Goal: Task Accomplishment & Management: Use online tool/utility

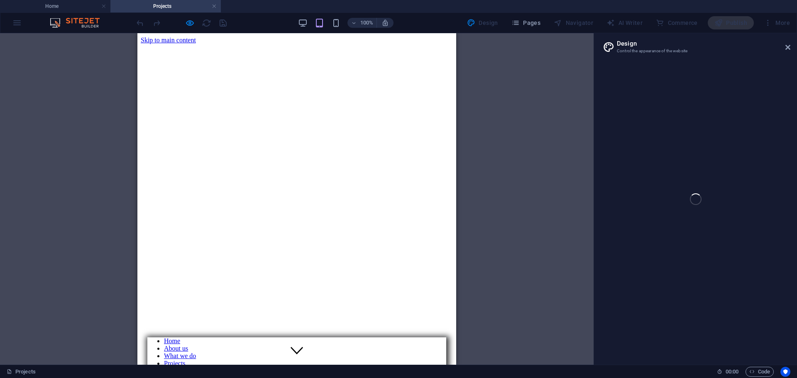
click at [433, 338] on nav "Home About us What we do Projects Volunteers Donate" at bounding box center [296, 360] width 299 height 45
click at [432, 338] on nav "Home About us What we do Projects Volunteers Donate" at bounding box center [296, 360] width 299 height 45
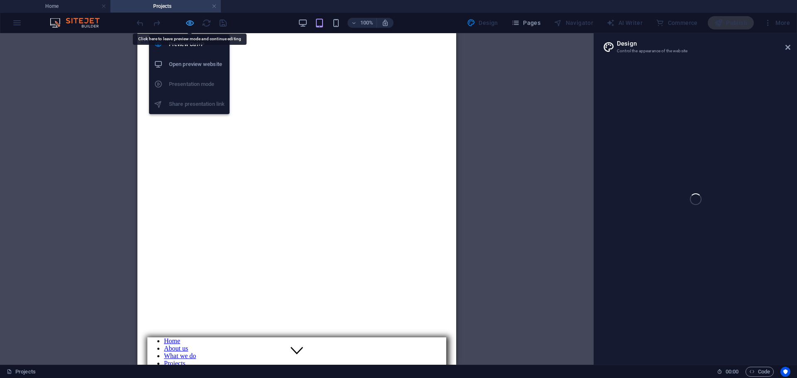
click at [191, 23] on icon "button" at bounding box center [190, 23] width 10 height 10
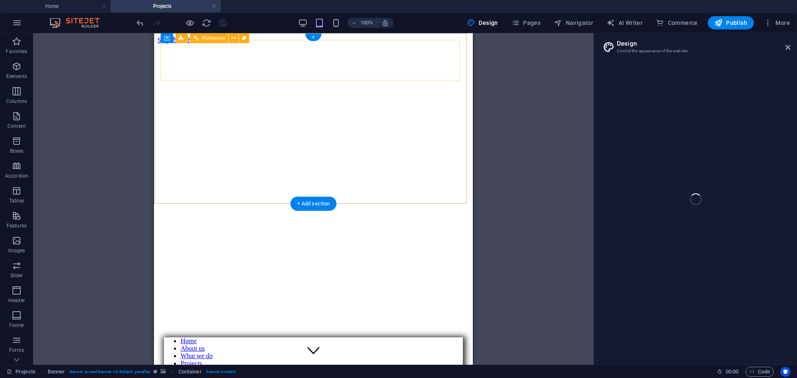
click at [452, 338] on nav "Home About us What we do Projects Volunteers Donate" at bounding box center [313, 360] width 299 height 45
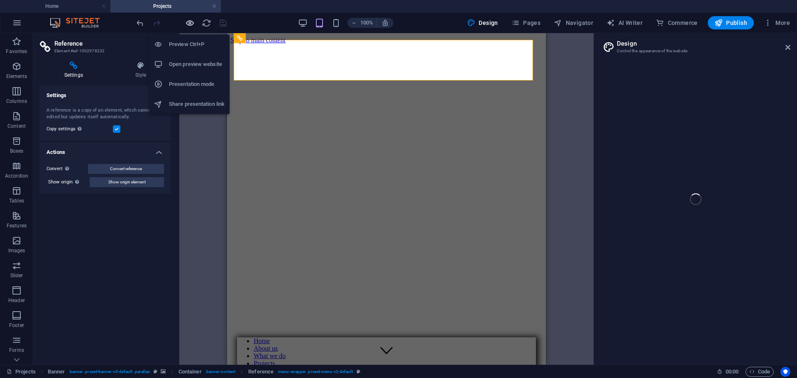
click at [191, 23] on icon "button" at bounding box center [190, 23] width 10 height 10
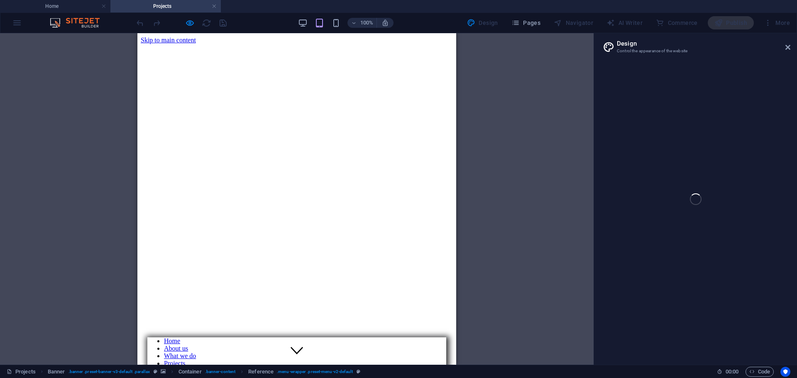
click at [180, 338] on link "Home" at bounding box center [172, 341] width 16 height 7
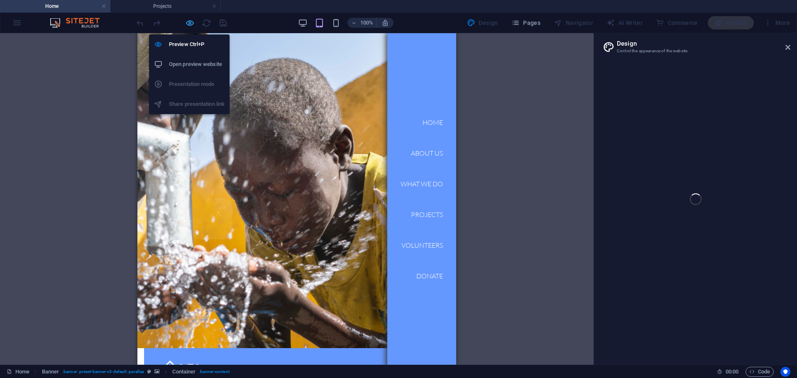
click at [189, 24] on icon "button" at bounding box center [190, 23] width 10 height 10
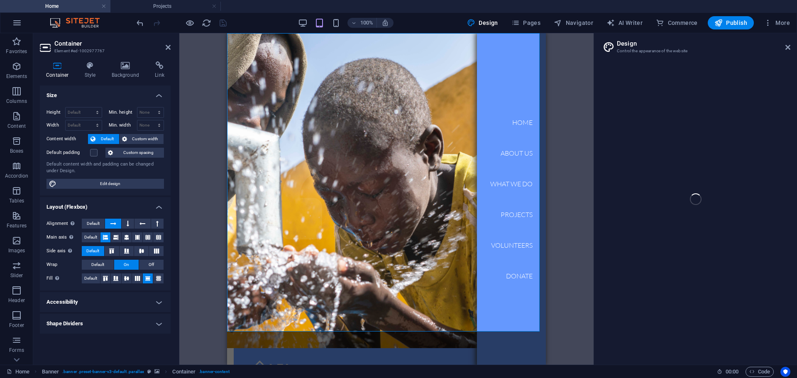
click at [785, 45] on div "Home Projects Favorites Elements Columns Content Boxes Accordion Tables Feature…" at bounding box center [398, 199] width 797 height 332
click at [788, 47] on div "Home Projects Favorites Elements Columns Content Boxes Accordion Tables Feature…" at bounding box center [398, 199] width 797 height 332
click at [790, 46] on div "Home Projects Favorites Elements Columns Content Boxes Accordion Tables Feature…" at bounding box center [398, 199] width 797 height 332
click at [786, 46] on div "Home Projects Favorites Elements Columns Content Boxes Accordion Tables Feature…" at bounding box center [398, 199] width 797 height 332
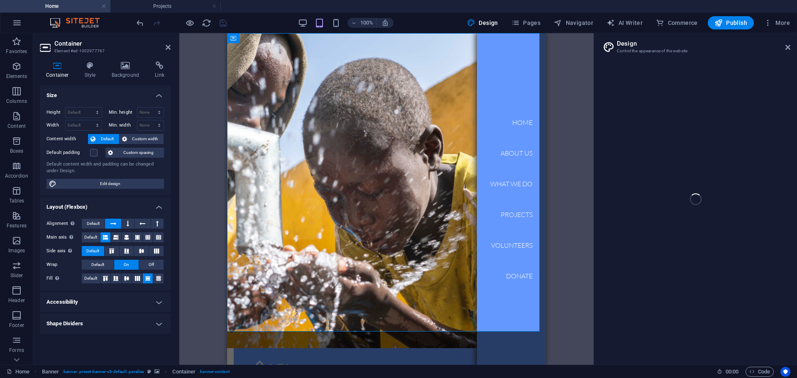
click at [786, 46] on div "Home Projects Favorites Elements Columns Content Boxes Accordion Tables Feature…" at bounding box center [398, 199] width 797 height 332
click at [788, 47] on div "Home Projects Favorites Elements Columns Content Boxes Accordion Tables Feature…" at bounding box center [398, 199] width 797 height 332
click at [787, 47] on div "Home Projects Favorites Elements Columns Content Boxes Accordion Tables Feature…" at bounding box center [398, 199] width 797 height 332
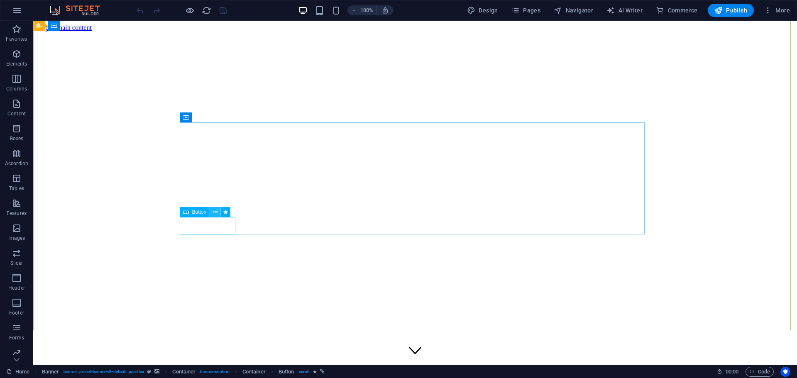
click at [214, 210] on icon at bounding box center [215, 212] width 5 height 9
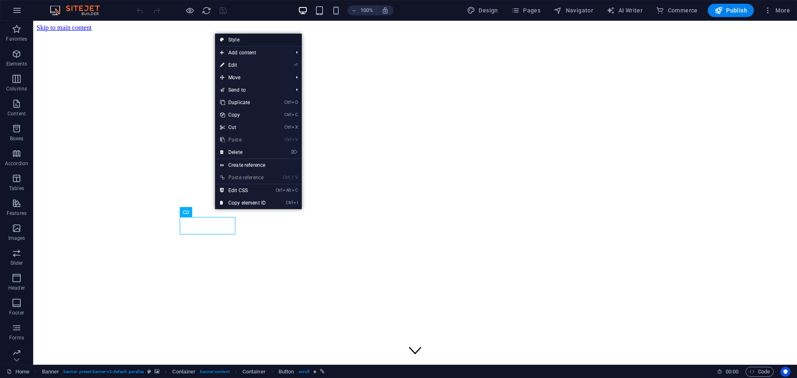
click at [230, 40] on link "Style" at bounding box center [258, 40] width 87 height 12
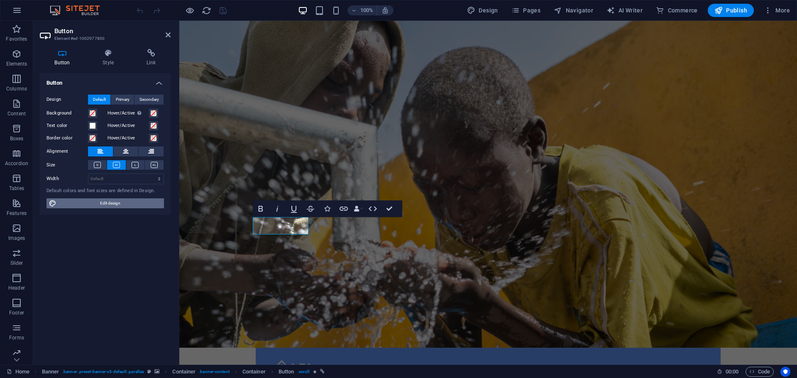
click at [130, 205] on span "Edit design" at bounding box center [110, 203] width 103 height 10
select select "rem"
select select "300"
select select "px"
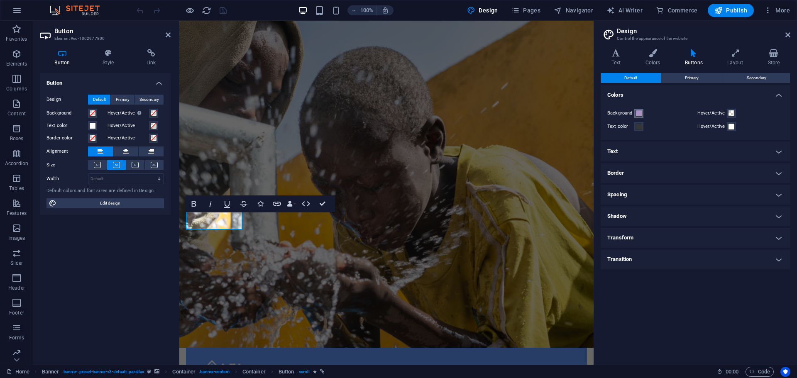
click at [640, 113] on span at bounding box center [639, 113] width 7 height 7
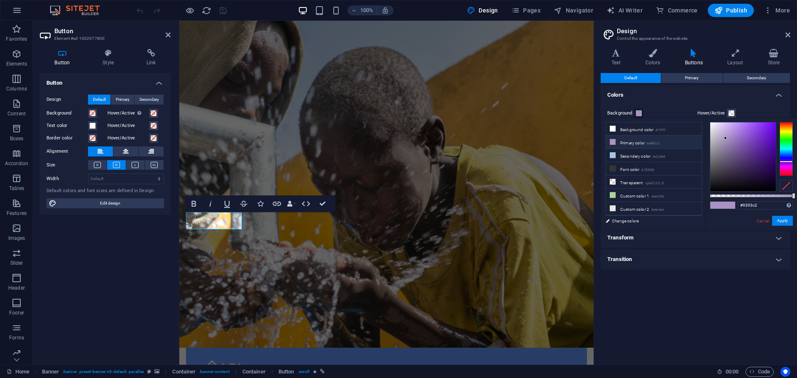
click at [784, 157] on div at bounding box center [786, 149] width 13 height 54
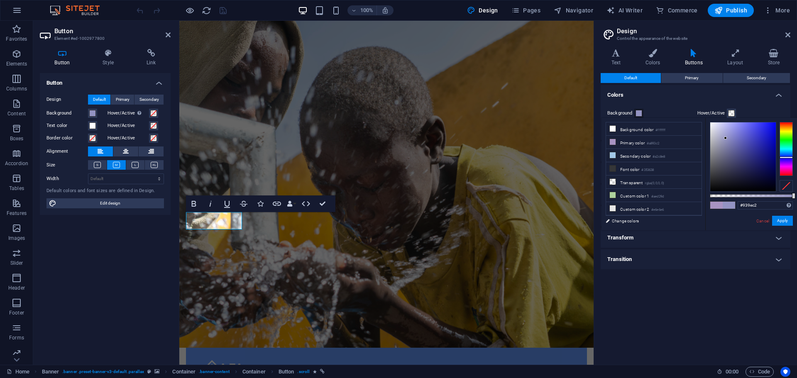
click at [785, 155] on div at bounding box center [786, 149] width 13 height 54
drag, startPoint x: 758, startPoint y: 132, endPoint x: 764, endPoint y: 118, distance: 14.5
click at [764, 118] on div "#2c5eff Supported formats #0852ed rgb(8, 82, 237) rgba(8, 82, 237, 90%) hsv(221…" at bounding box center [751, 234] width 92 height 233
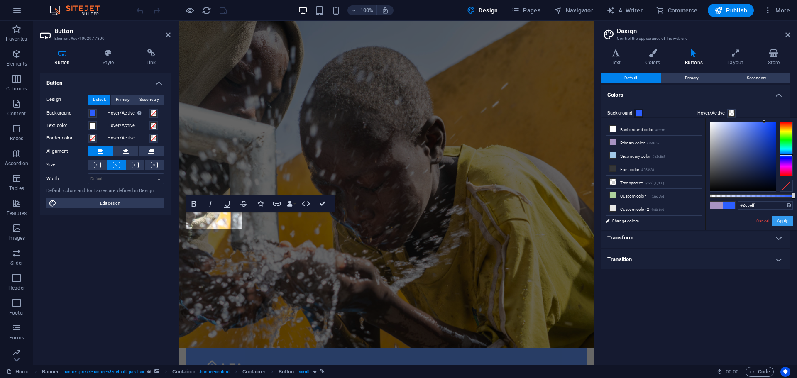
click at [778, 221] on button "Apply" at bounding box center [782, 221] width 21 height 10
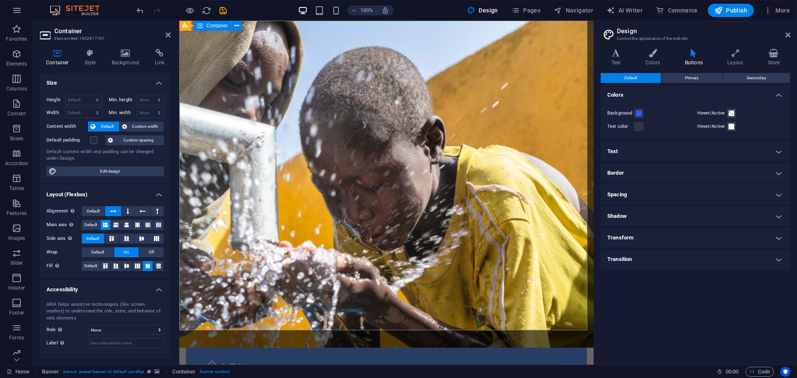
click at [274, 348] on div "Home About us What we do Projects Volunteers Donate Menu" at bounding box center [386, 378] width 401 height 61
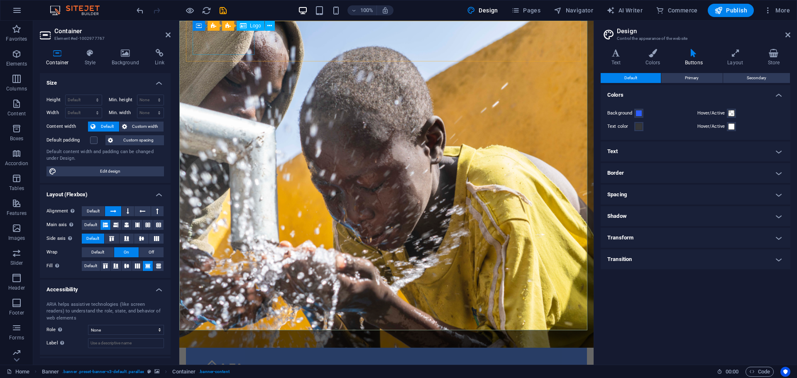
click at [248, 355] on div at bounding box center [387, 368] width 388 height 27
click at [197, 348] on div "Home About us What we do Projects Volunteers Donate Menu" at bounding box center [386, 378] width 401 height 61
click at [217, 25] on icon at bounding box center [216, 26] width 5 height 9
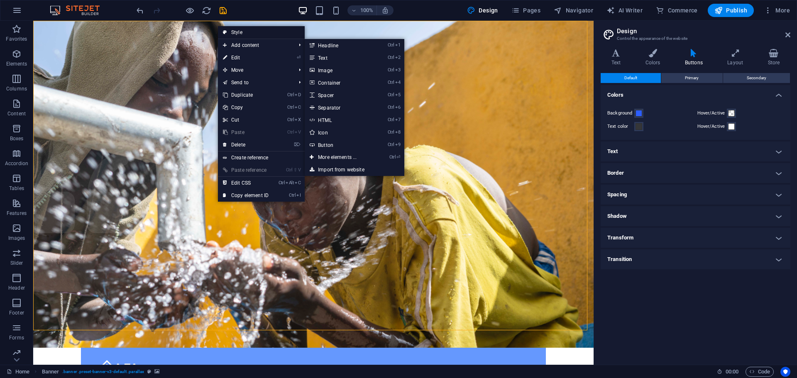
click at [241, 31] on link "Style" at bounding box center [261, 32] width 87 height 12
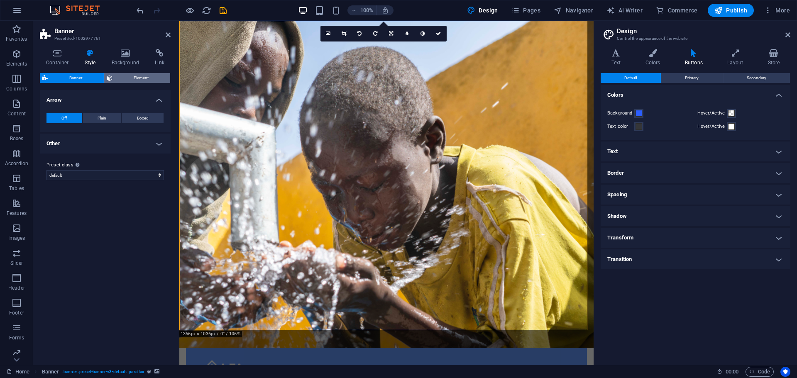
click at [141, 81] on span "Element" at bounding box center [141, 78] width 53 height 10
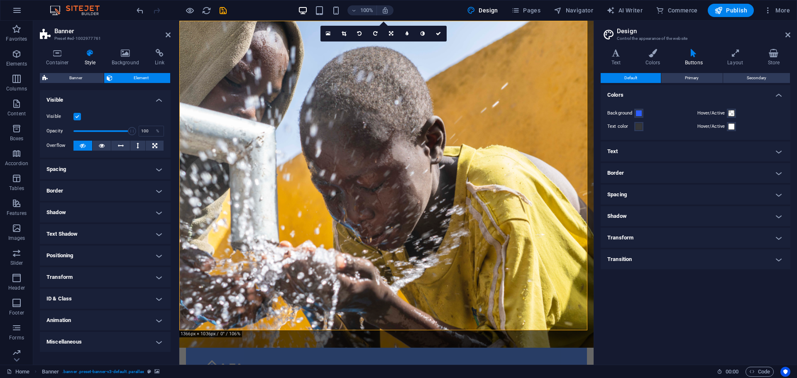
click at [141, 81] on span "Element" at bounding box center [141, 78] width 53 height 10
click at [640, 113] on span at bounding box center [639, 113] width 7 height 7
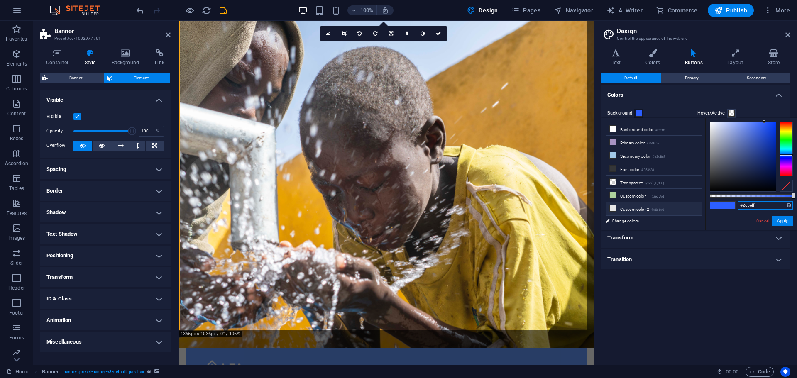
drag, startPoint x: 764, startPoint y: 205, endPoint x: 679, endPoint y: 207, distance: 84.7
click at [679, 207] on div "less Background color #ffffff Primary color #a893c2 Secondary color #a2c8e8 Fon…" at bounding box center [700, 174] width 196 height 113
click at [263, 348] on div "Home About us What we do Projects Volunteers Donate Menu" at bounding box center [386, 378] width 401 height 61
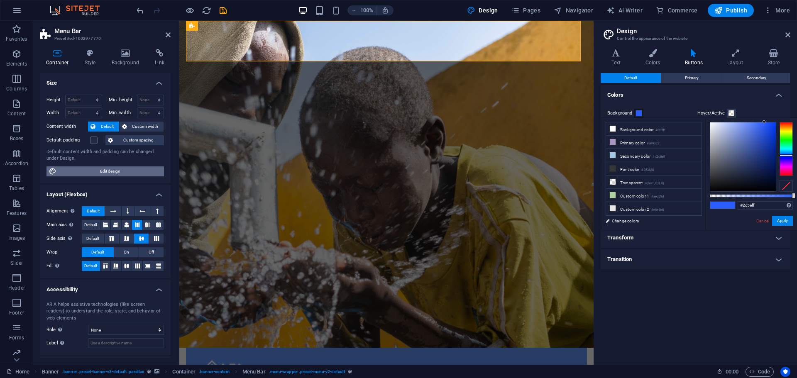
click at [119, 169] on span "Edit design" at bounding box center [110, 171] width 103 height 10
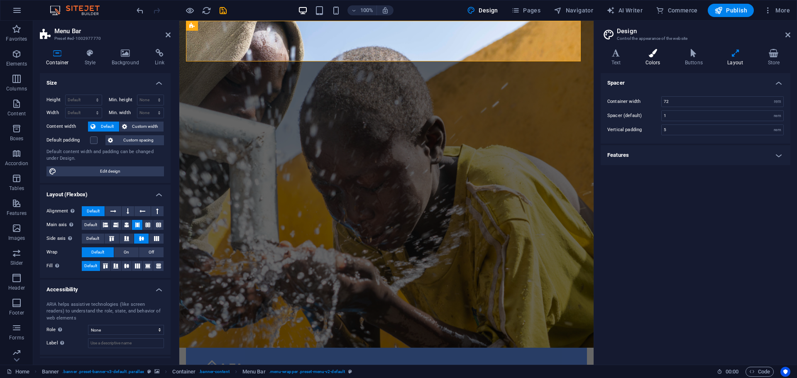
click at [652, 59] on h4 "Colors" at bounding box center [654, 57] width 39 height 17
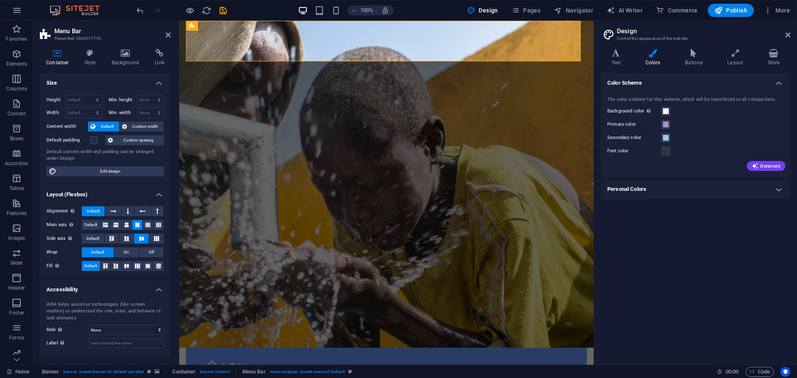
click at [779, 80] on h4 "Color Scheme" at bounding box center [696, 80] width 190 height 15
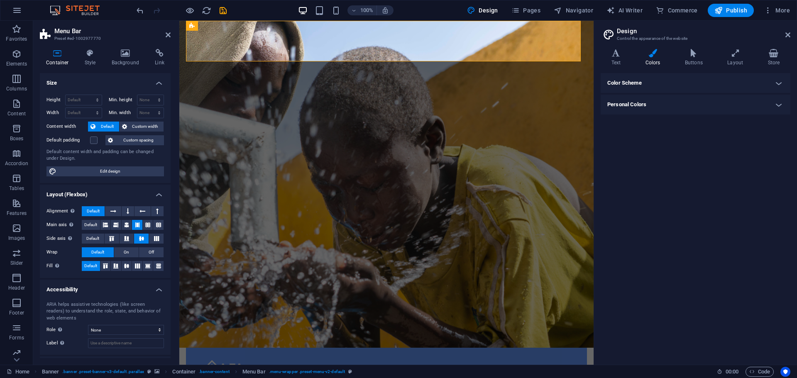
click at [779, 80] on h4 "Color Scheme" at bounding box center [696, 83] width 190 height 20
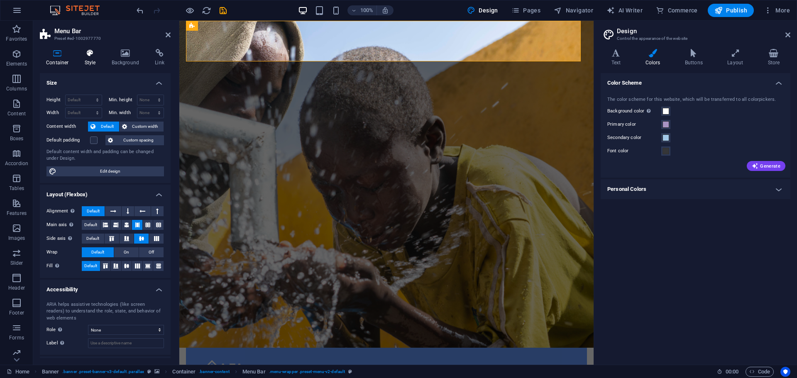
click at [89, 61] on h4 "Style" at bounding box center [91, 57] width 27 height 17
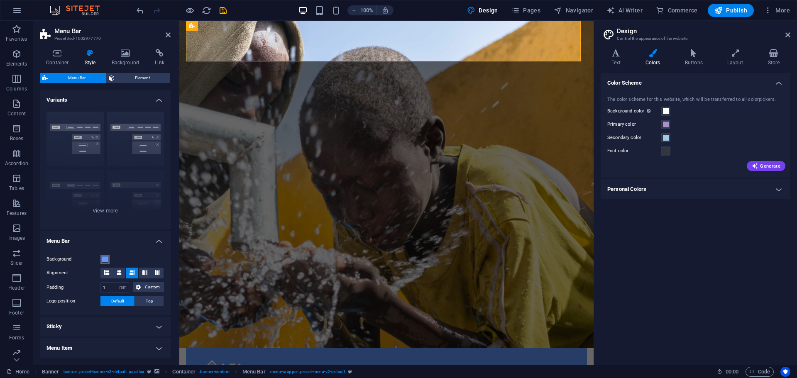
click at [105, 260] on span at bounding box center [105, 259] width 7 height 7
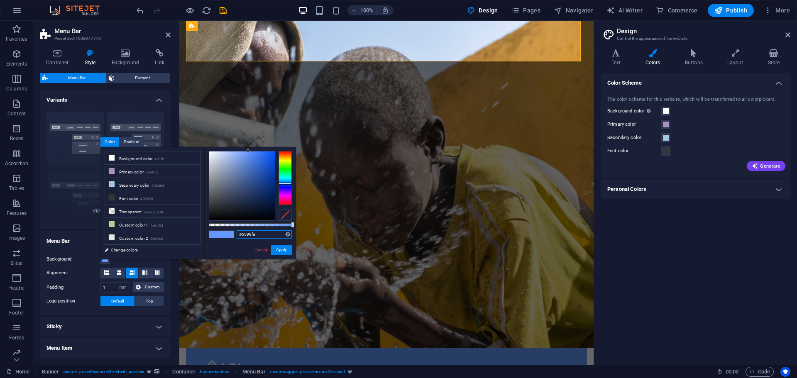
drag, startPoint x: 258, startPoint y: 234, endPoint x: 206, endPoint y: 230, distance: 52.1
click at [206, 230] on div "#6598fe Supported formats #0852ed rgb(8, 82, 237) rgba(8, 82, 237, 90%) hsv(221…" at bounding box center [250, 263] width 92 height 233
drag, startPoint x: 279, startPoint y: 247, endPoint x: 107, endPoint y: 198, distance: 179.5
click at [279, 247] on button "Apply" at bounding box center [281, 250] width 21 height 10
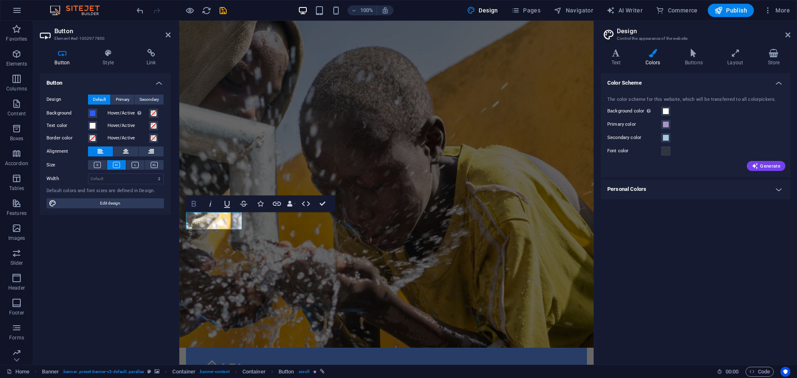
click at [196, 206] on icon "button" at bounding box center [194, 204] width 5 height 6
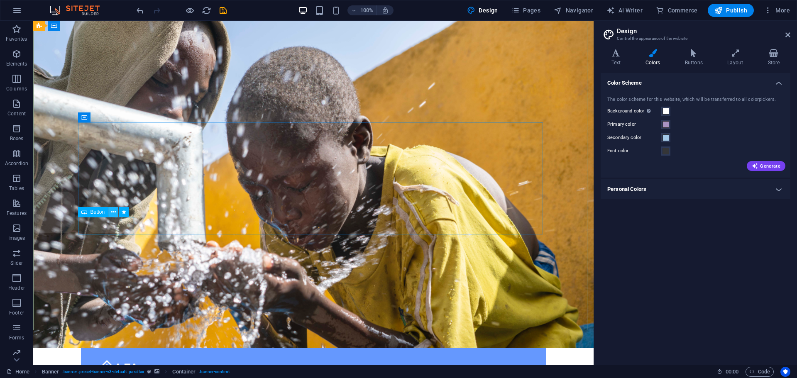
click at [114, 214] on icon at bounding box center [113, 212] width 5 height 9
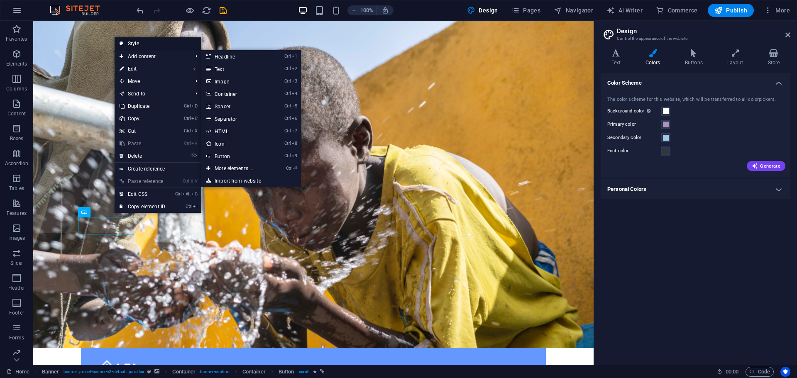
click at [142, 46] on link "Style" at bounding box center [158, 43] width 87 height 12
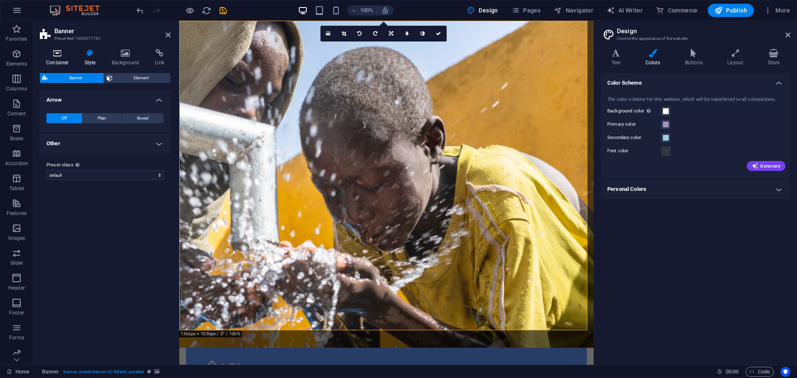
click at [52, 56] on icon at bounding box center [57, 53] width 35 height 8
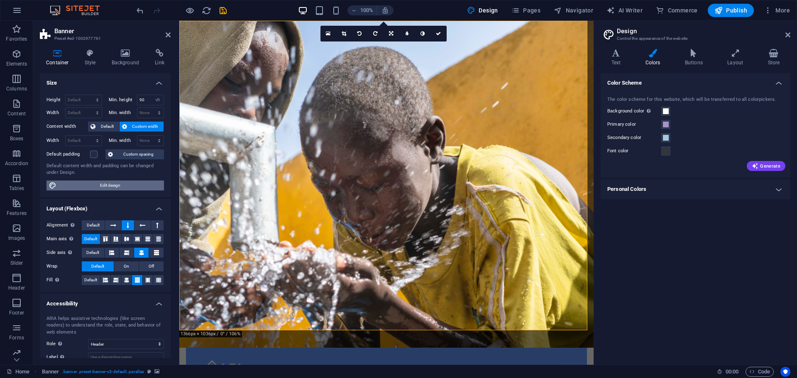
click at [105, 189] on span "Edit design" at bounding box center [110, 186] width 103 height 10
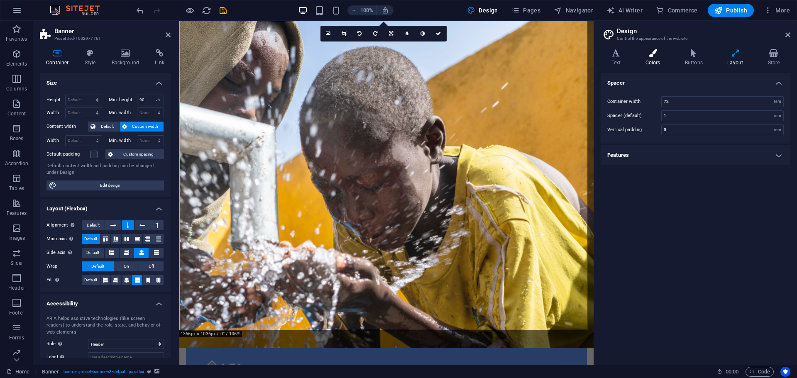
click at [659, 57] on icon at bounding box center [653, 53] width 36 height 8
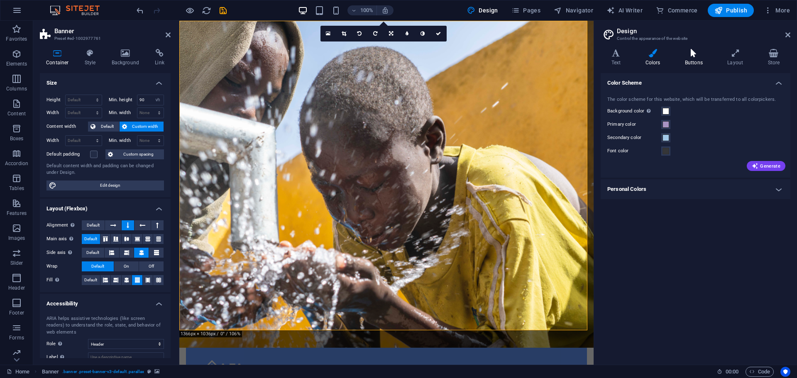
click at [692, 57] on h4 "Buttons" at bounding box center [695, 57] width 42 height 17
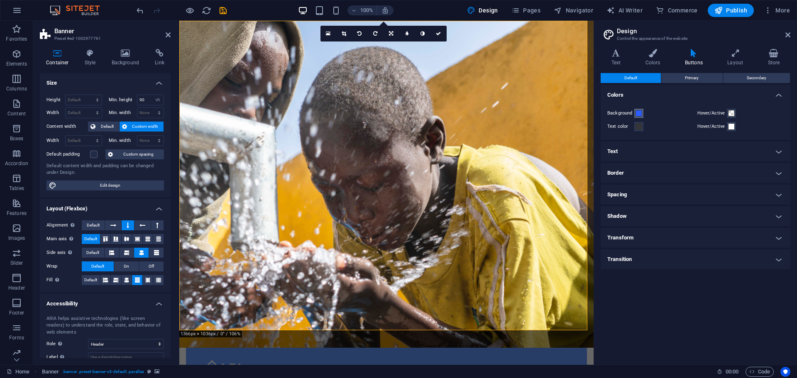
click at [636, 113] on span at bounding box center [639, 113] width 7 height 7
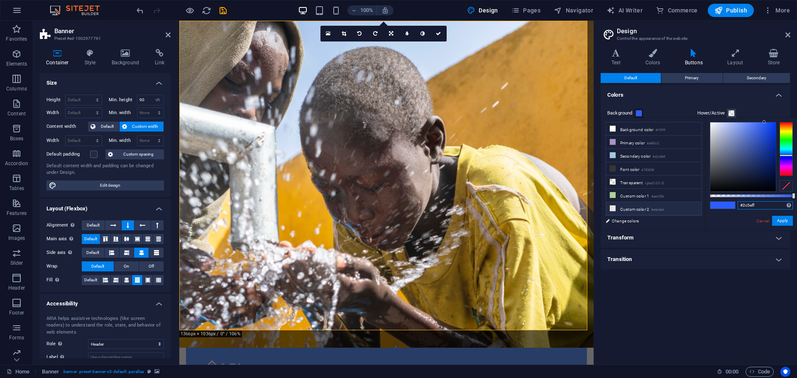
drag, startPoint x: 764, startPoint y: 203, endPoint x: 679, endPoint y: 199, distance: 85.2
click at [679, 199] on div "less Background color #ffffff Primary color #a893c2 Secondary color #a2c8e8 Fon…" at bounding box center [700, 174] width 196 height 113
paste input "6598fe"
type input "#6598fe"
click at [778, 218] on button "Apply" at bounding box center [782, 221] width 21 height 10
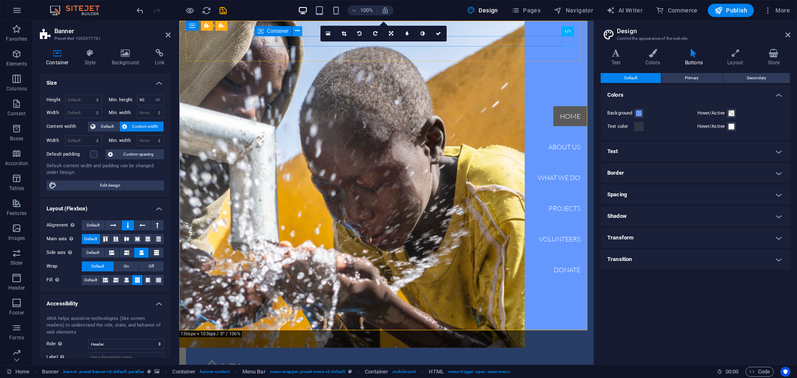
click at [298, 32] on icon at bounding box center [297, 31] width 5 height 9
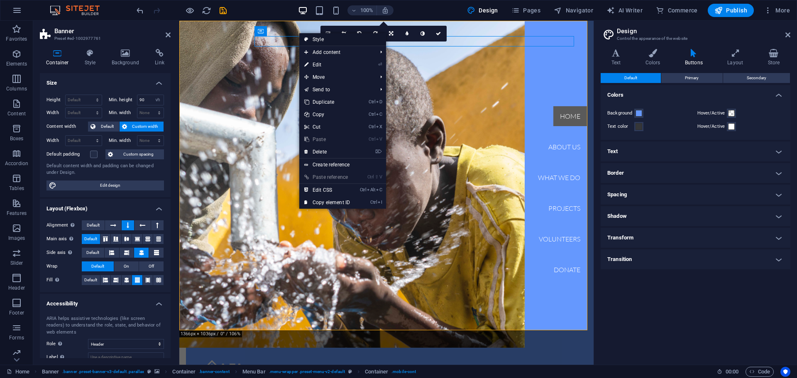
click at [327, 42] on link "Style" at bounding box center [342, 39] width 87 height 12
select select "rem"
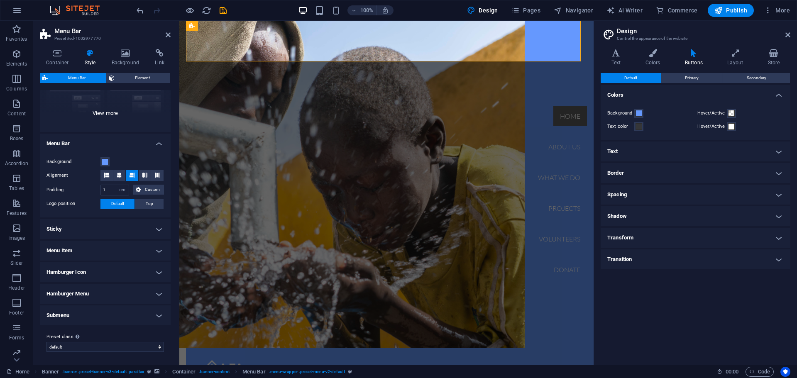
scroll to position [98, 0]
click at [161, 250] on h4 "Menu Item" at bounding box center [105, 250] width 131 height 20
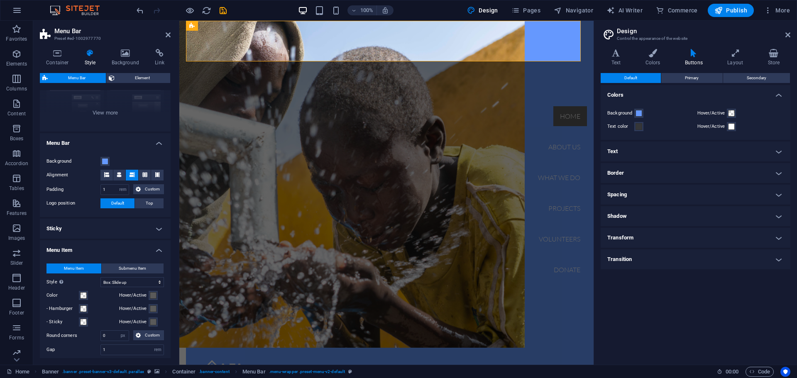
click at [161, 250] on h4 "Menu Item" at bounding box center [105, 247] width 131 height 15
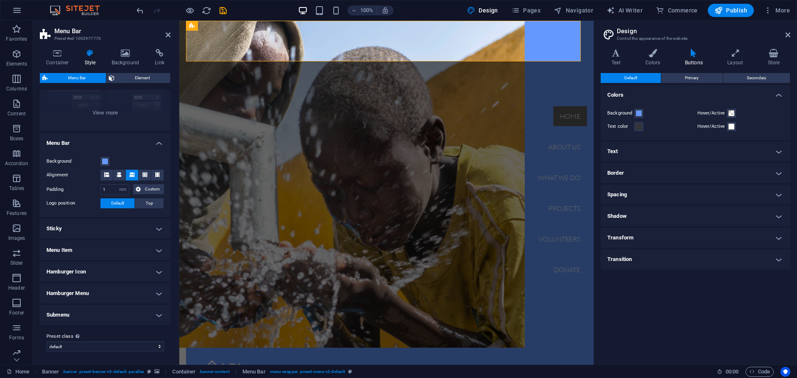
click at [161, 272] on h4 "Hamburger Icon" at bounding box center [105, 272] width 131 height 20
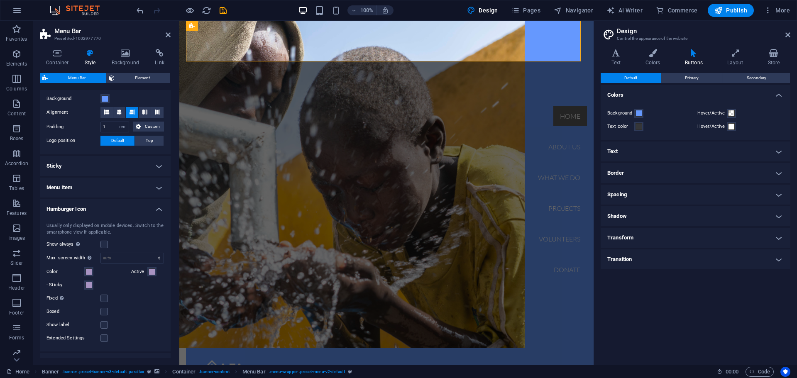
scroll to position [181, 0]
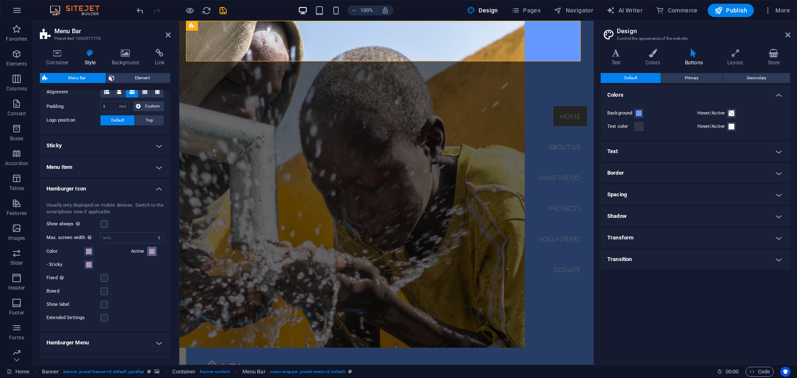
click at [150, 253] on span at bounding box center [152, 251] width 7 height 7
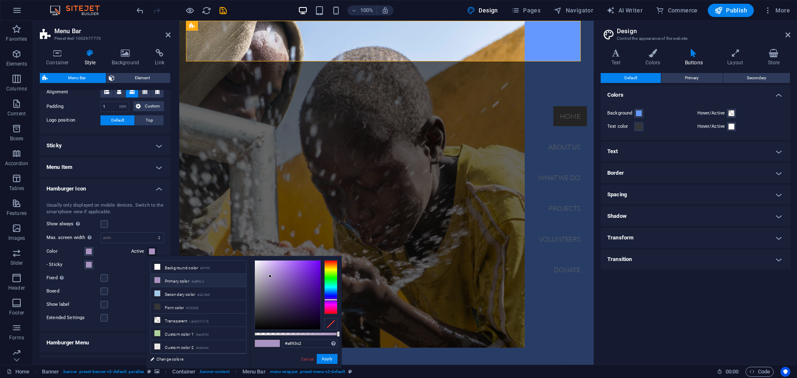
click at [150, 253] on span at bounding box center [152, 251] width 7 height 7
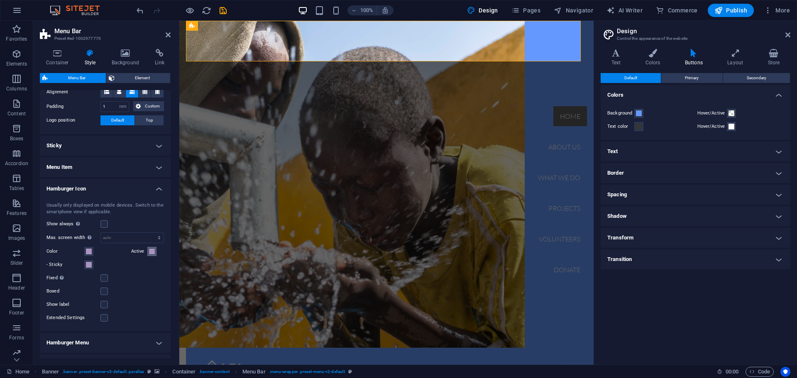
click at [150, 253] on span at bounding box center [152, 251] width 7 height 7
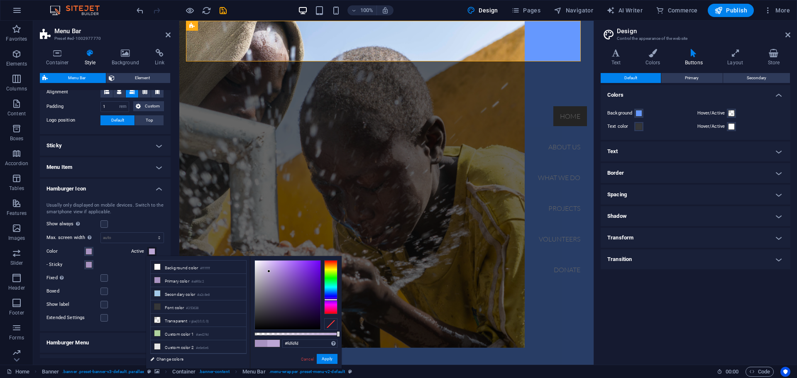
type input "#ffffff"
drag, startPoint x: 269, startPoint y: 272, endPoint x: 245, endPoint y: 256, distance: 28.6
click at [245, 256] on div "less Background color #ffffff Primary color #a893c2 Secondary color #a2c8e8 Fon…" at bounding box center [244, 312] width 196 height 113
click at [329, 362] on button "Apply" at bounding box center [327, 359] width 21 height 10
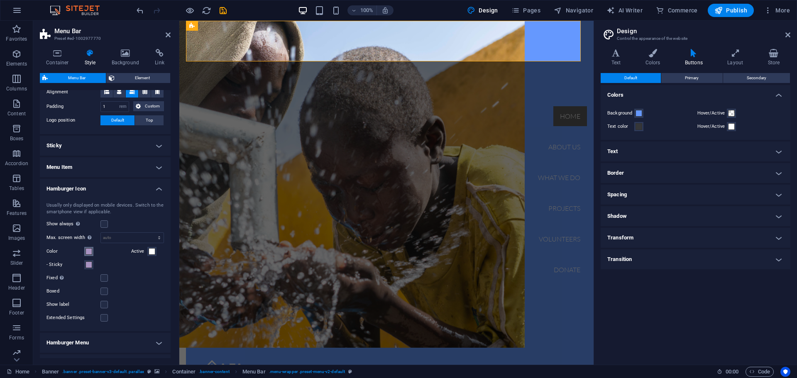
click at [86, 252] on span at bounding box center [89, 251] width 7 height 7
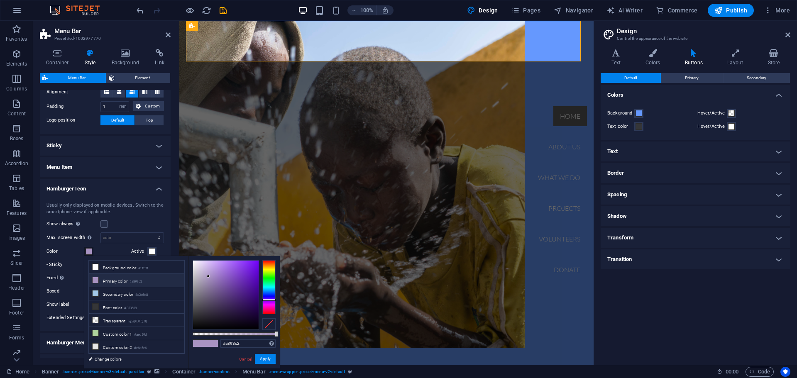
click at [86, 252] on span at bounding box center [89, 251] width 7 height 7
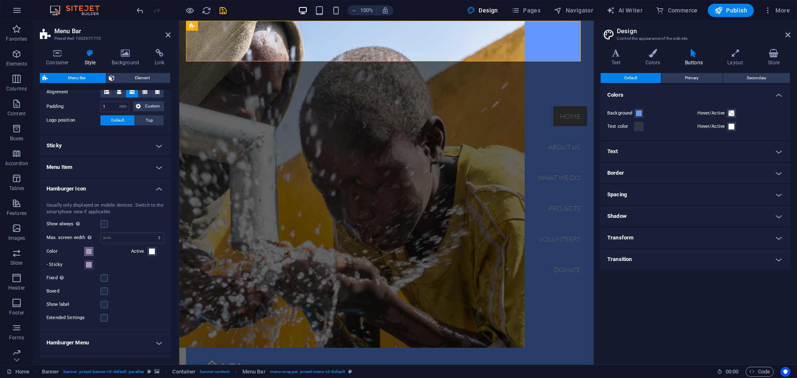
click at [88, 251] on span at bounding box center [89, 251] width 7 height 7
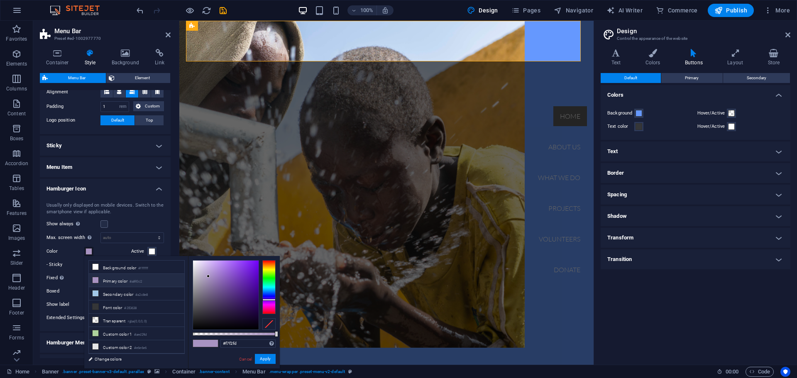
type input "#ffffff"
drag, startPoint x: 196, startPoint y: 266, endPoint x: 180, endPoint y: 243, distance: 28.3
click at [180, 243] on body "onetouchmwi.com Home Favorites Elements Columns Content Boxes Accordion Tables …" at bounding box center [398, 189] width 797 height 378
click at [262, 360] on button "Apply" at bounding box center [265, 359] width 21 height 10
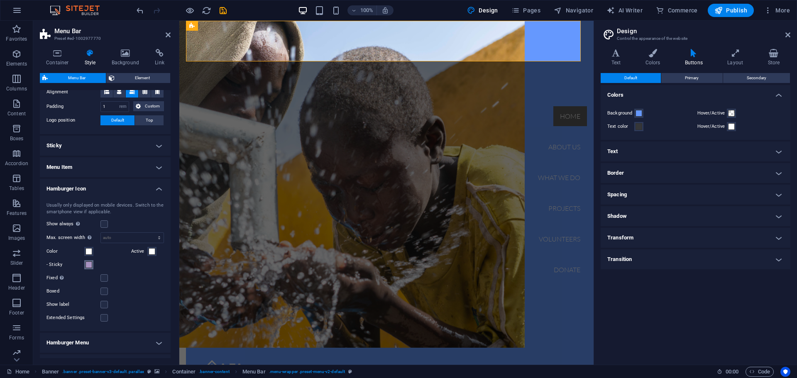
click at [91, 267] on span at bounding box center [89, 265] width 7 height 7
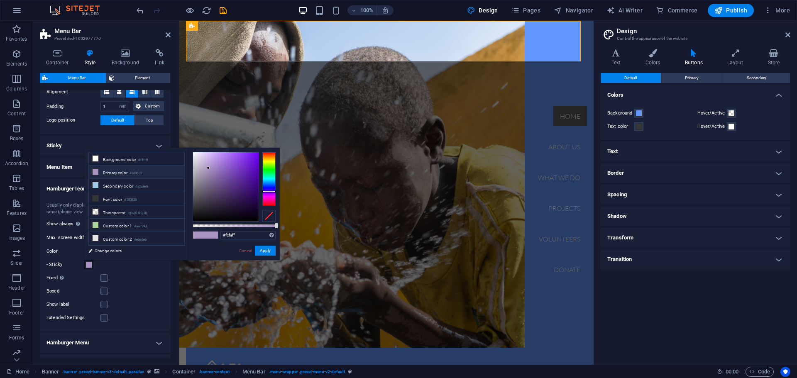
type input "#ffffff"
drag, startPoint x: 194, startPoint y: 150, endPoint x: 2, endPoint y: 124, distance: 193.5
click at [182, 141] on body "onetouchmwi.com Home Favorites Elements Columns Content Boxes Accordion Tables …" at bounding box center [398, 189] width 797 height 378
click at [268, 254] on button "Apply" at bounding box center [265, 251] width 21 height 10
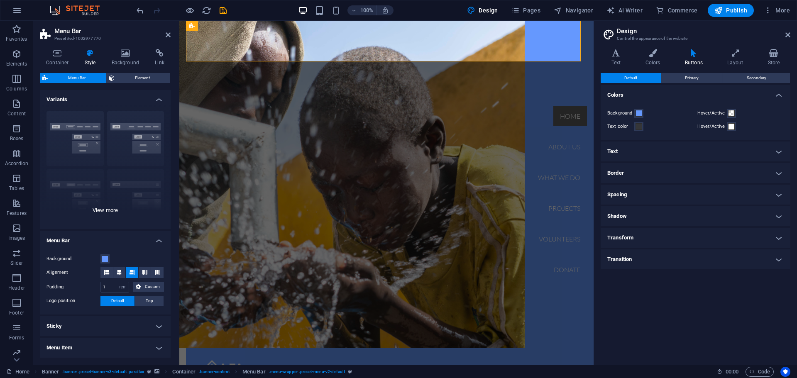
scroll to position [0, 0]
click at [107, 210] on div "Border Centered Default Fixed Loki Trigger Wide XXL" at bounding box center [105, 167] width 131 height 125
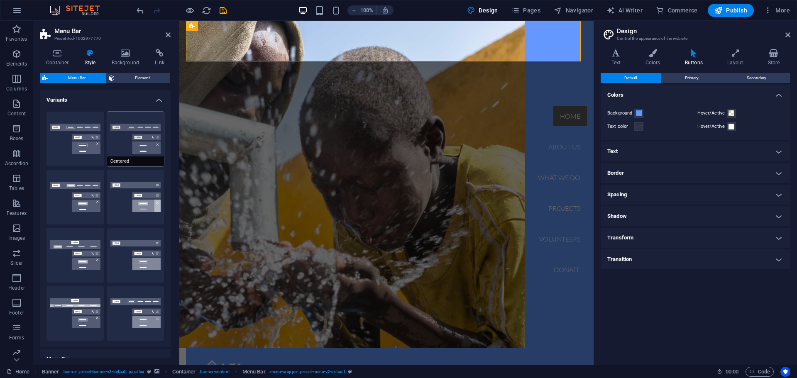
click at [147, 149] on button "Centered" at bounding box center [135, 139] width 57 height 55
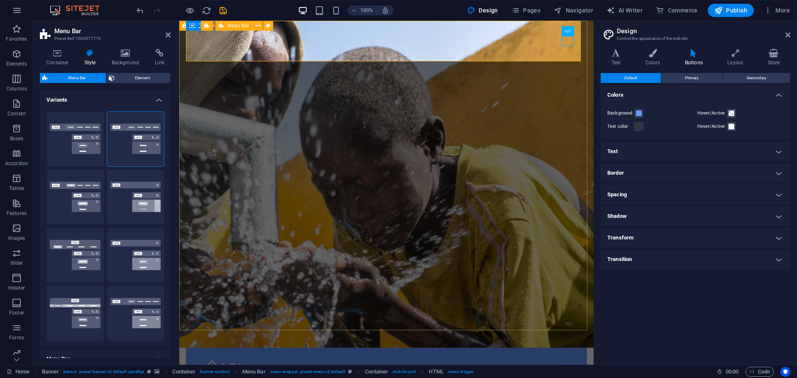
click at [508, 348] on div "Home About us What we do Projects Volunteers Donate Menu" at bounding box center [386, 378] width 401 height 61
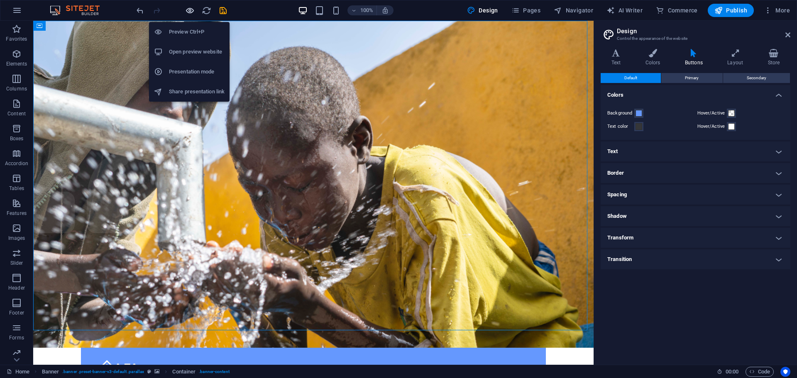
click at [189, 12] on icon "button" at bounding box center [190, 11] width 10 height 10
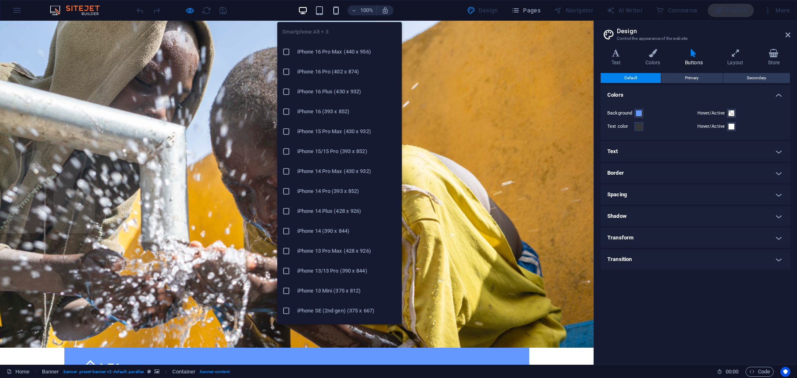
click at [336, 8] on icon "button" at bounding box center [336, 11] width 10 height 10
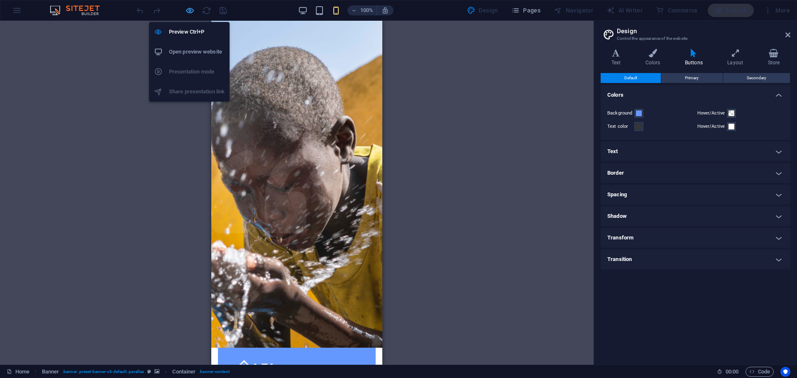
click at [190, 12] on icon "button" at bounding box center [190, 11] width 10 height 10
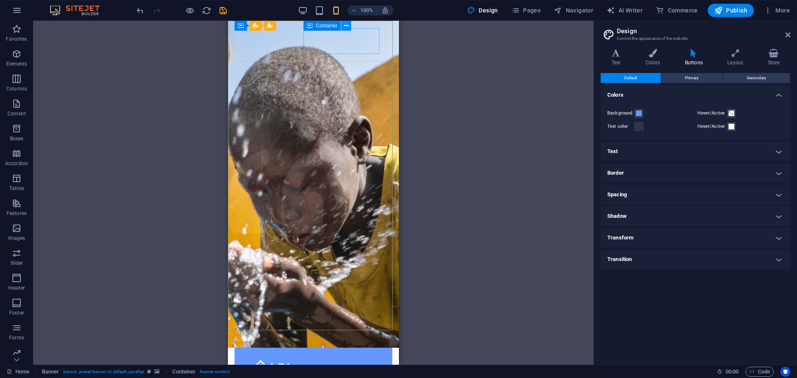
click at [345, 28] on icon at bounding box center [346, 26] width 5 height 9
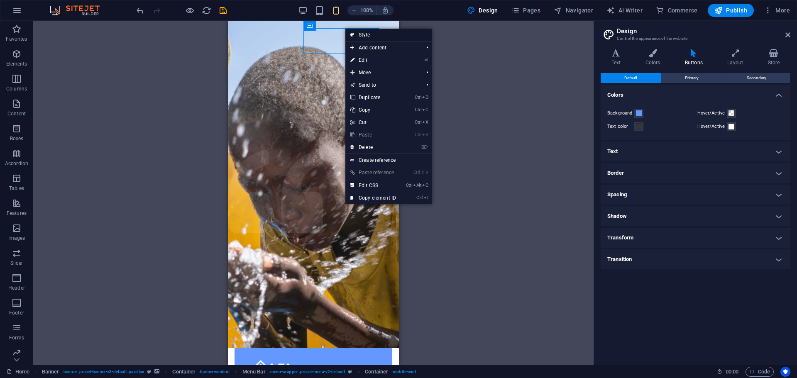
click at [357, 34] on link "Style" at bounding box center [388, 35] width 87 height 12
select select "rem"
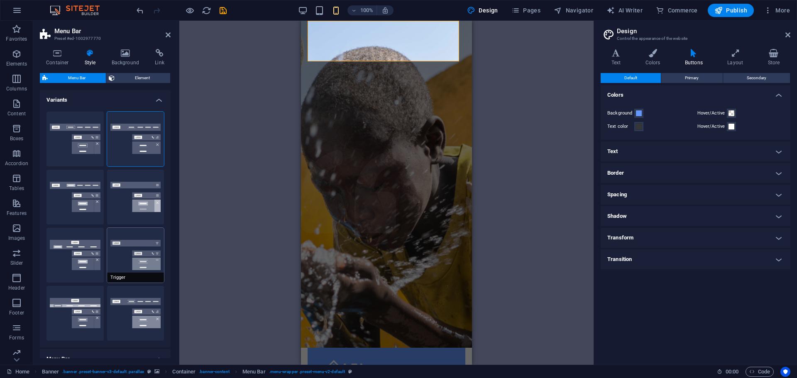
click at [134, 259] on button "Trigger" at bounding box center [135, 255] width 57 height 55
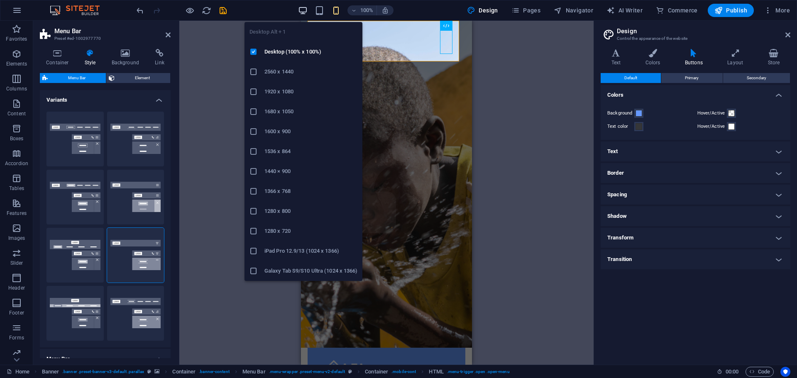
click at [305, 14] on icon "button" at bounding box center [303, 11] width 10 height 10
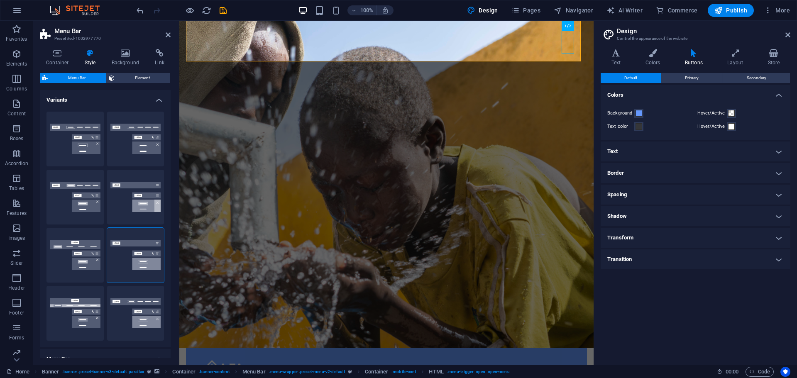
click at [183, 12] on div at bounding box center [181, 10] width 93 height 13
click at [87, 246] on button "Loki" at bounding box center [74, 255] width 57 height 55
type input "0"
select select "DISABLED_OPTION_VALUE"
type input "2"
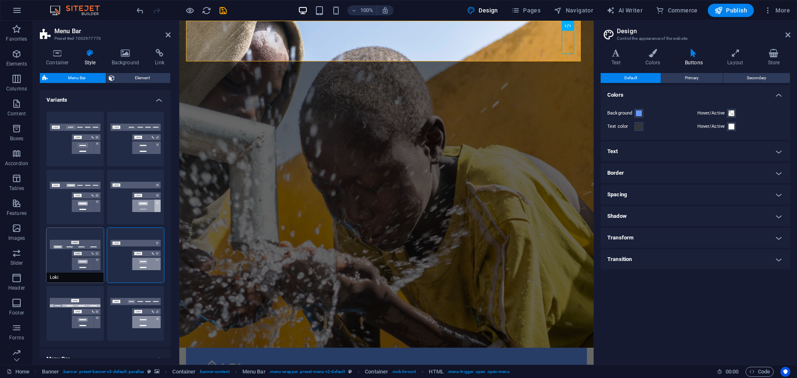
type input "1"
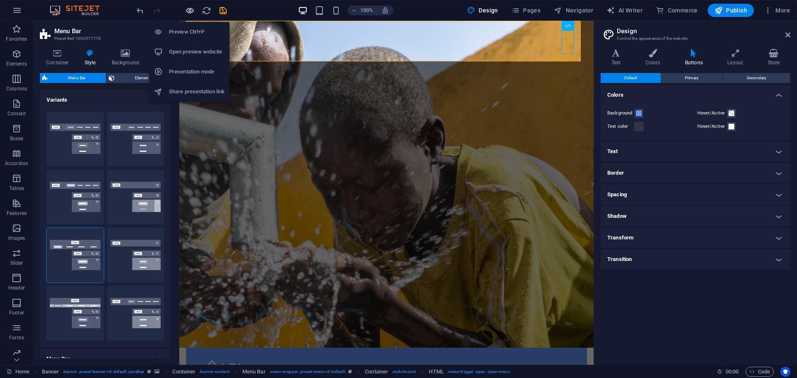
click at [193, 7] on icon "button" at bounding box center [190, 11] width 10 height 10
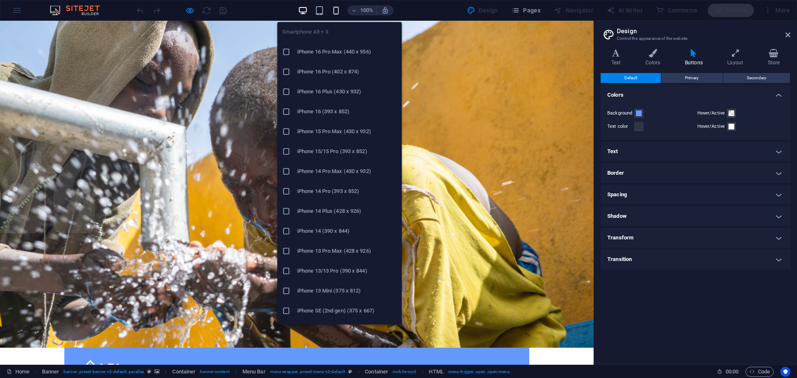
click at [334, 10] on icon "button" at bounding box center [336, 11] width 10 height 10
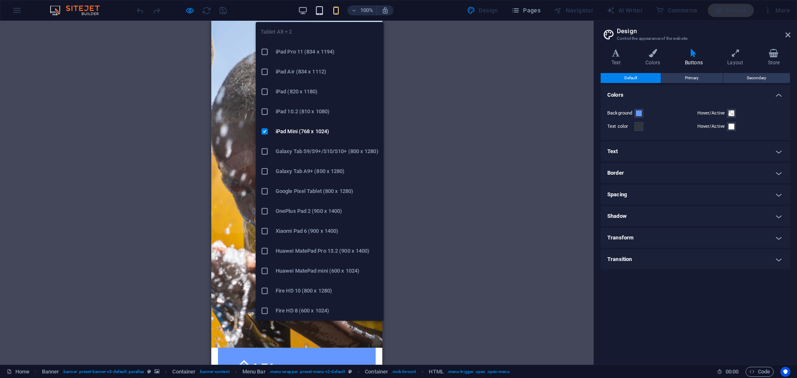
click at [323, 14] on icon "button" at bounding box center [320, 11] width 10 height 10
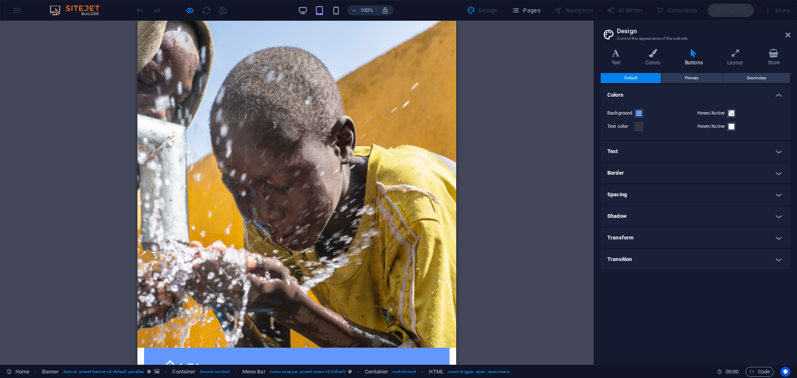
click at [437, 348] on div "Home About us What we do Projects Volunteers Donate Menu" at bounding box center [297, 378] width 306 height 61
click at [434, 348] on div "Home About us What we do Projects Volunteers Donate Menu" at bounding box center [297, 378] width 306 height 61
click at [430, 348] on div "Home About us What we do Projects Volunteers Donate Menu" at bounding box center [297, 378] width 306 height 61
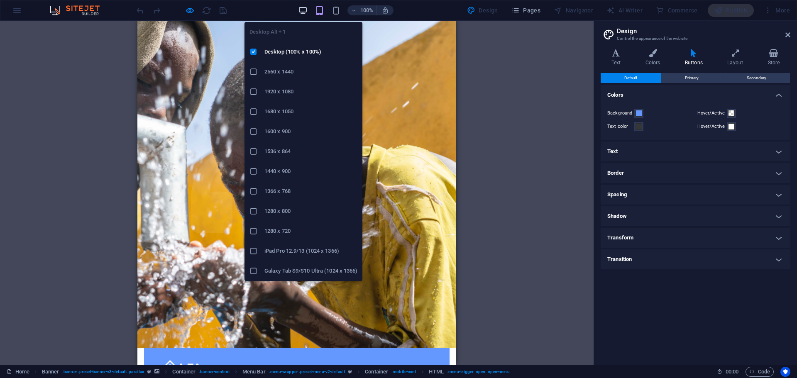
click at [305, 14] on icon "button" at bounding box center [303, 11] width 10 height 10
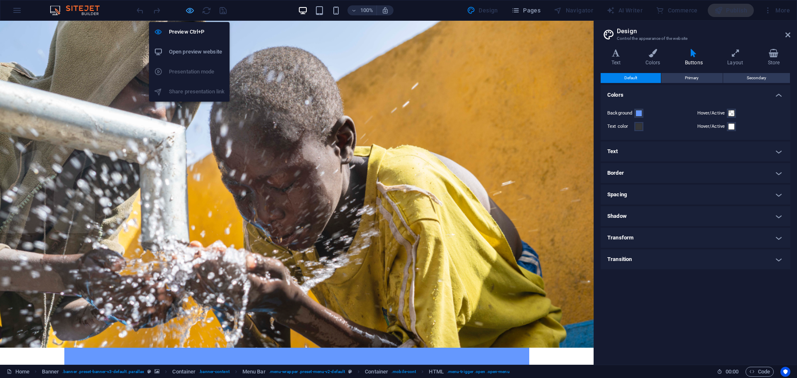
click at [190, 10] on icon "button" at bounding box center [190, 11] width 10 height 10
select select "rem"
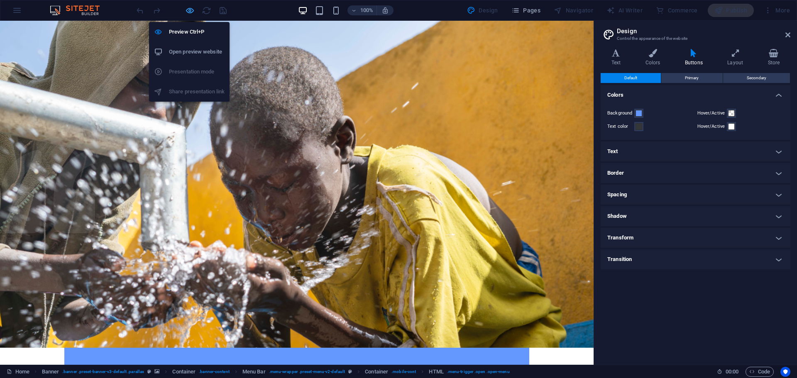
select select "rem"
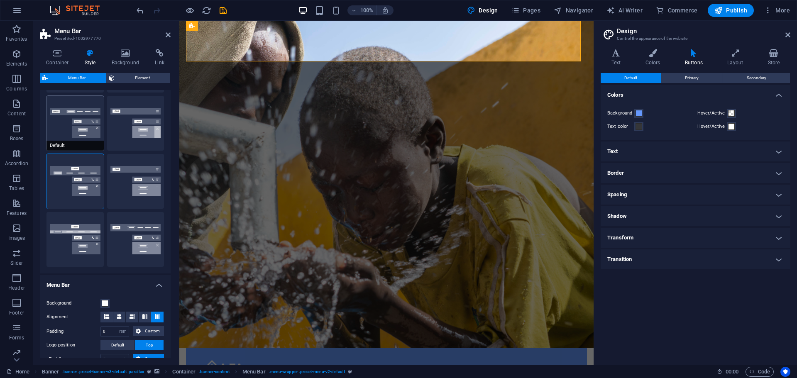
scroll to position [83, 0]
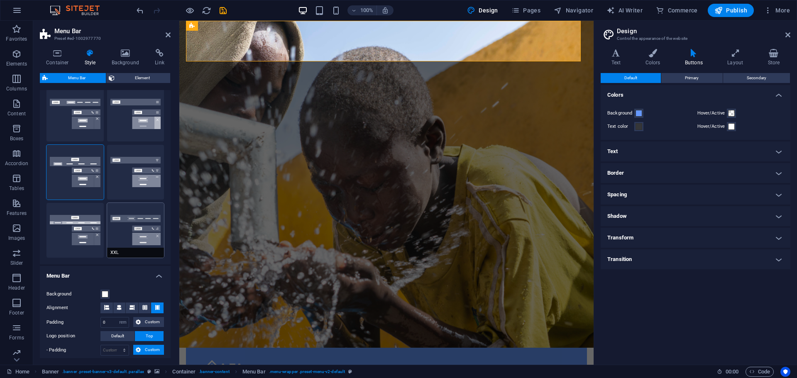
click at [137, 228] on button "XXL" at bounding box center [135, 230] width 57 height 55
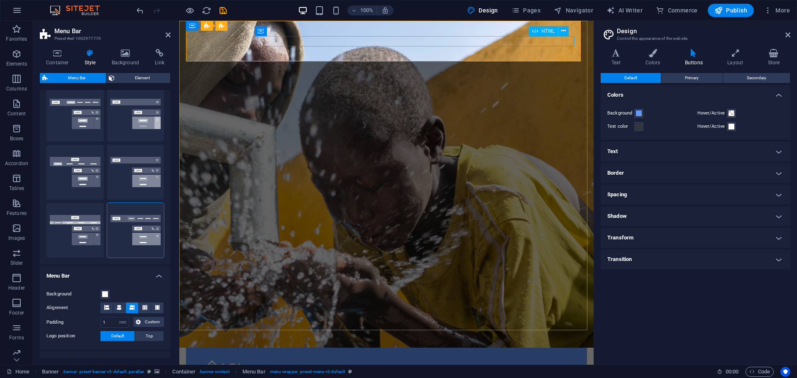
click at [567, 36] on div "HTML" at bounding box center [551, 31] width 45 height 10
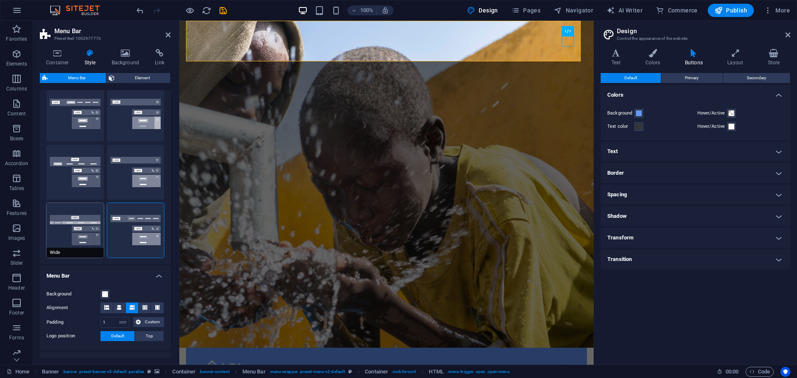
click at [76, 230] on button "Wide" at bounding box center [74, 230] width 57 height 55
type input "0"
type input "2"
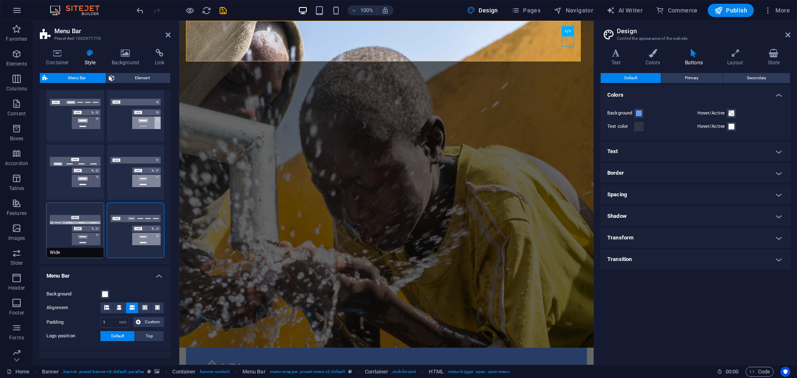
type input "2"
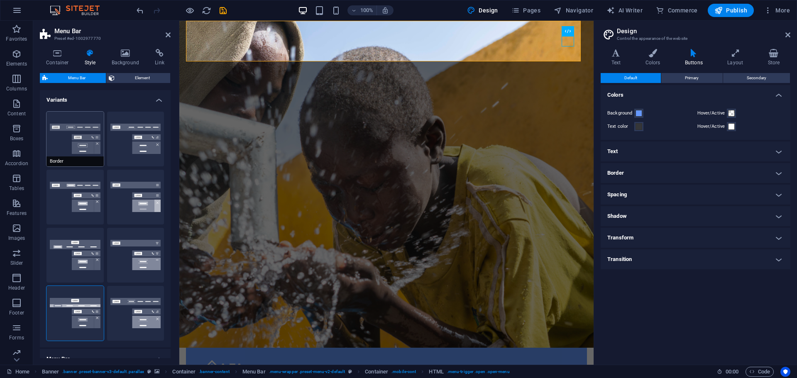
click at [88, 149] on button "Border" at bounding box center [74, 139] width 57 height 55
type input "1"
click at [159, 101] on h4 "Variants" at bounding box center [105, 97] width 131 height 15
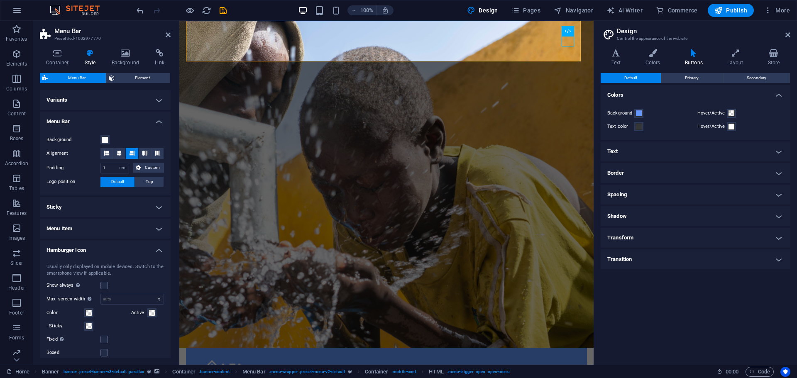
click at [159, 101] on h4 "Variants" at bounding box center [105, 100] width 131 height 20
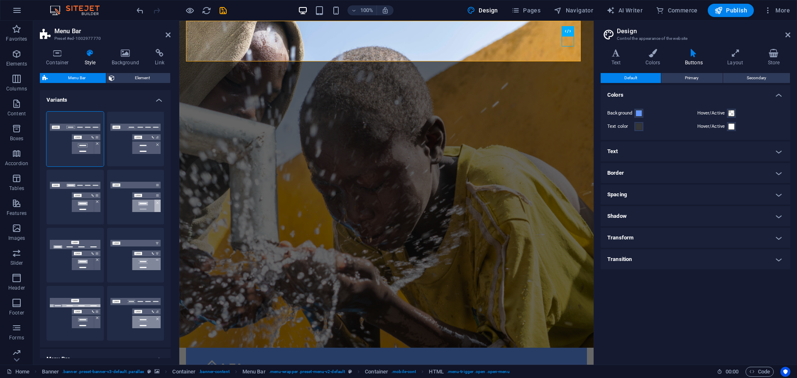
click at [159, 101] on h4 "Variants" at bounding box center [105, 97] width 131 height 15
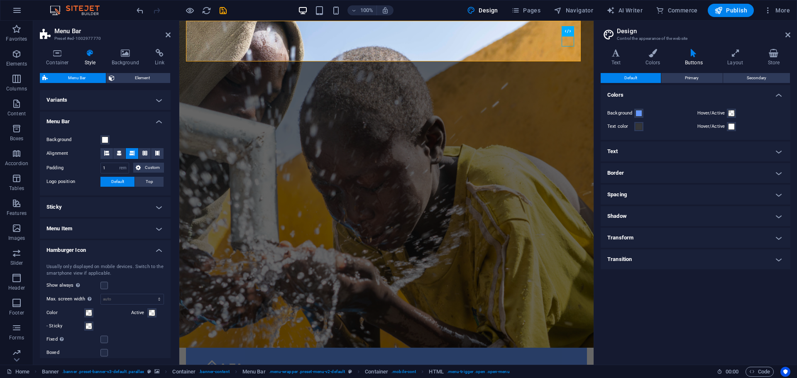
click at [159, 101] on h4 "Variants" at bounding box center [105, 100] width 131 height 20
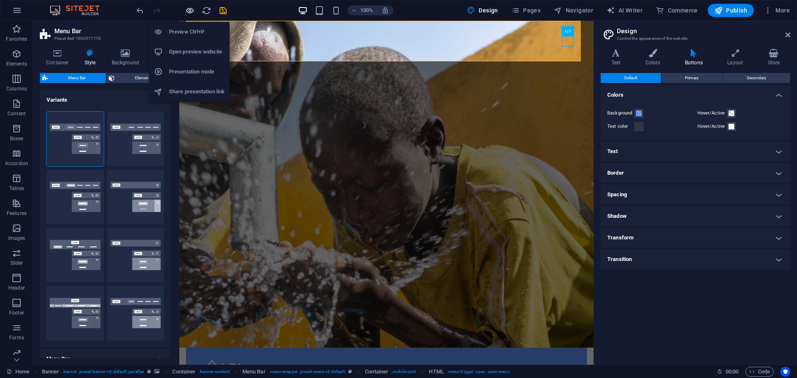
click at [189, 11] on icon "button" at bounding box center [190, 11] width 10 height 10
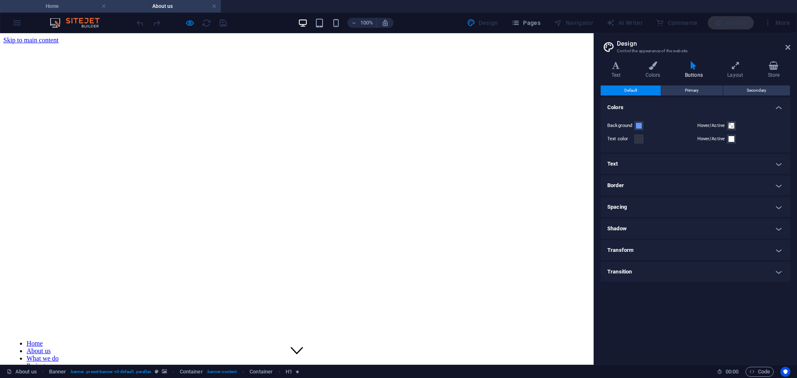
click at [79, 7] on h4 "Home" at bounding box center [55, 6] width 110 height 9
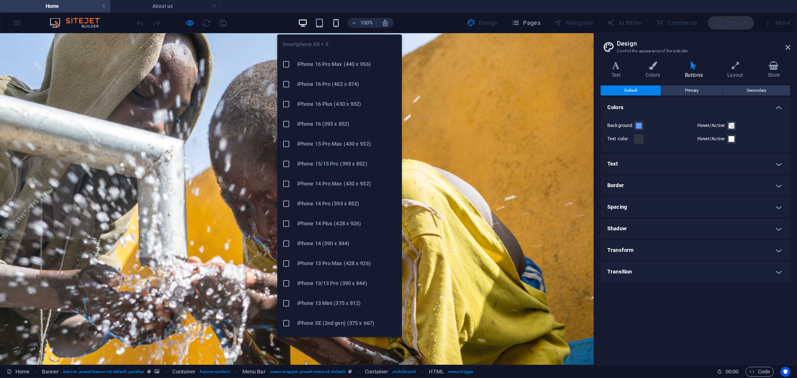
click at [338, 26] on icon "button" at bounding box center [336, 23] width 10 height 10
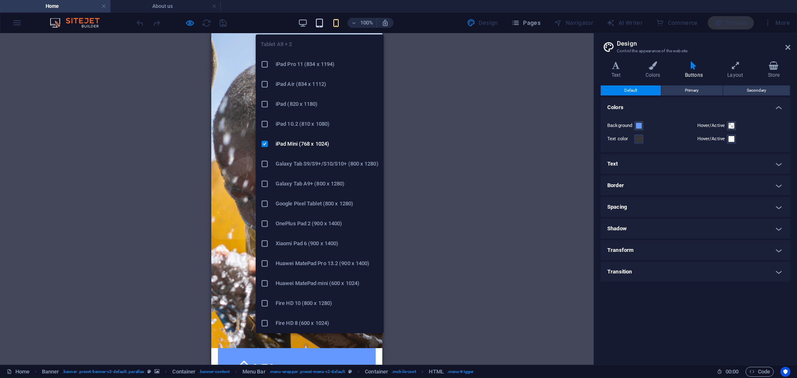
click at [316, 22] on icon "button" at bounding box center [320, 23] width 10 height 10
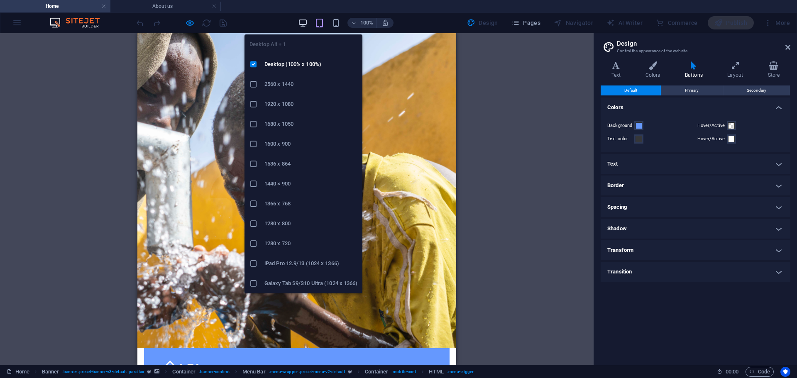
click at [308, 22] on icon "button" at bounding box center [303, 23] width 10 height 10
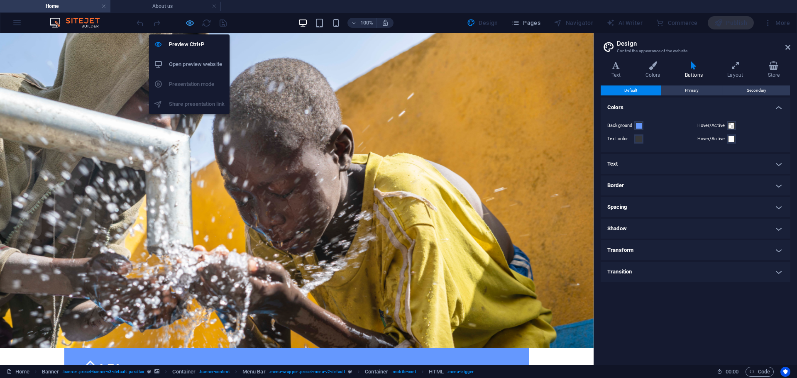
click at [187, 19] on icon "button" at bounding box center [190, 23] width 10 height 10
select select "rem"
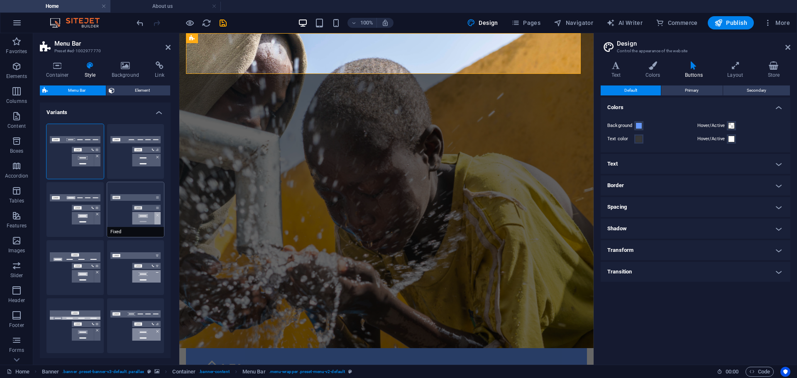
click at [113, 203] on button "Fixed" at bounding box center [135, 209] width 57 height 55
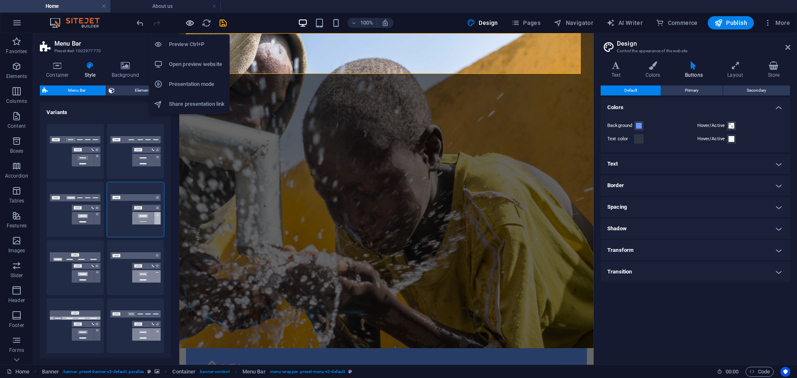
click at [192, 24] on icon "button" at bounding box center [190, 23] width 10 height 10
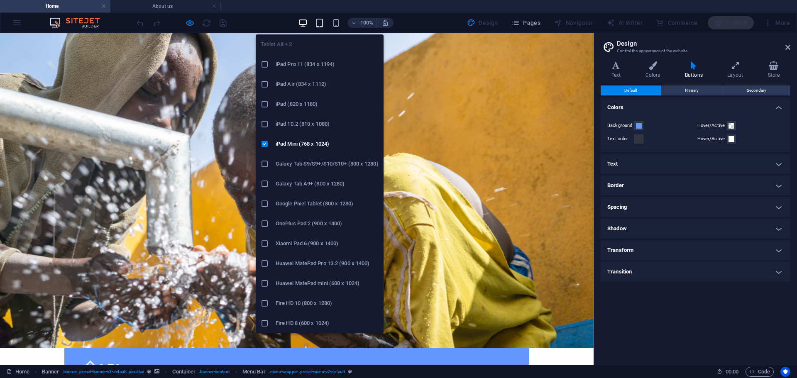
click at [324, 25] on icon "button" at bounding box center [320, 23] width 10 height 10
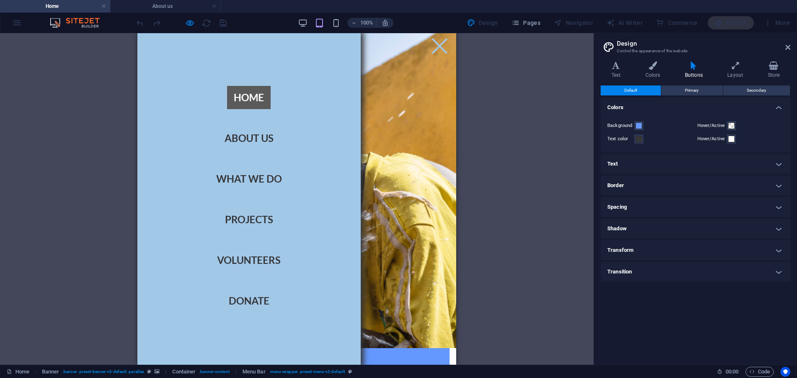
click at [429, 47] on div "Menu" at bounding box center [439, 45] width 21 height 13
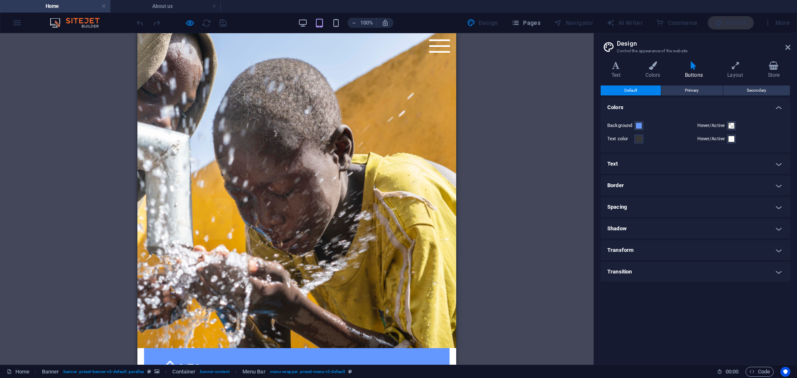
click at [433, 49] on div "Menu" at bounding box center [439, 45] width 21 height 13
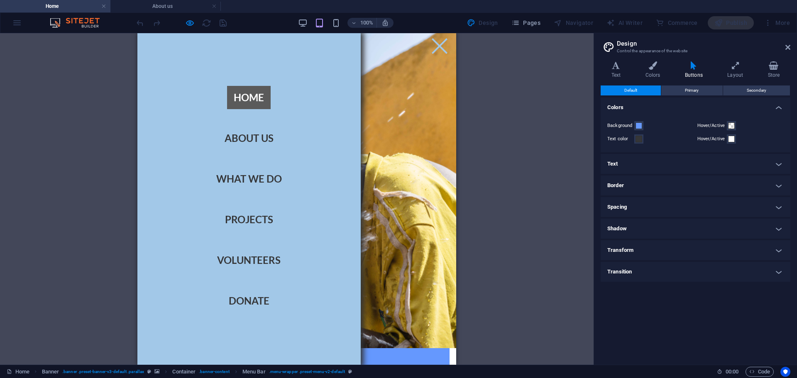
click at [433, 50] on div "Menu" at bounding box center [439, 45] width 21 height 13
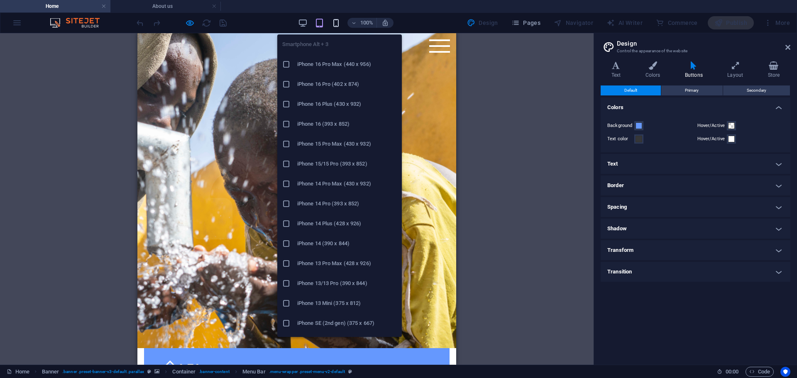
click at [338, 23] on icon "button" at bounding box center [336, 23] width 10 height 10
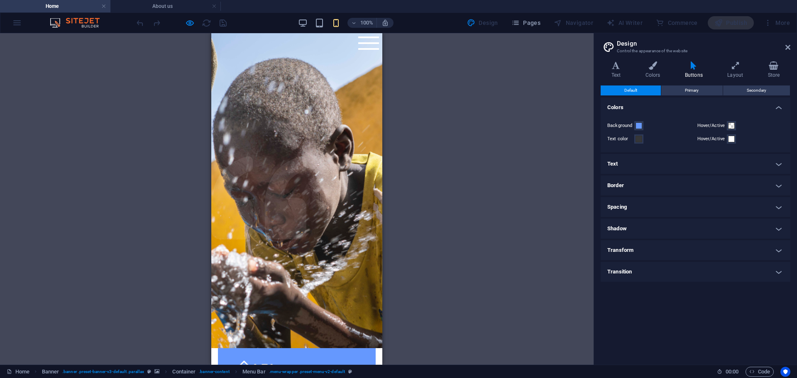
click at [369, 47] on div "Menu" at bounding box center [368, 43] width 21 height 13
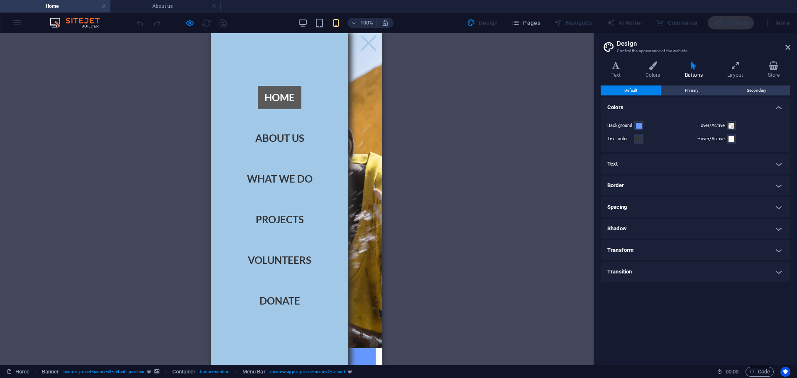
click at [369, 47] on div "Menu" at bounding box center [368, 43] width 21 height 13
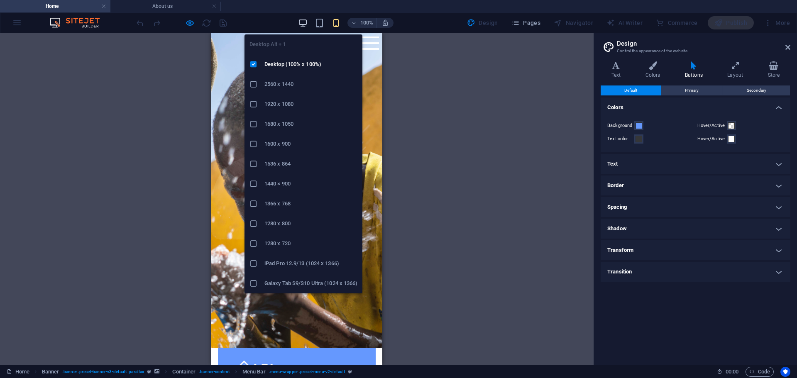
click at [302, 21] on icon "button" at bounding box center [303, 23] width 10 height 10
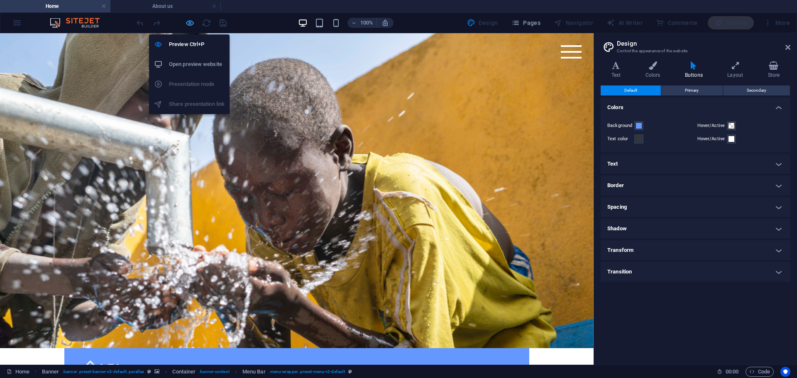
click at [194, 19] on icon "button" at bounding box center [190, 23] width 10 height 10
select select "rem"
select select "vw"
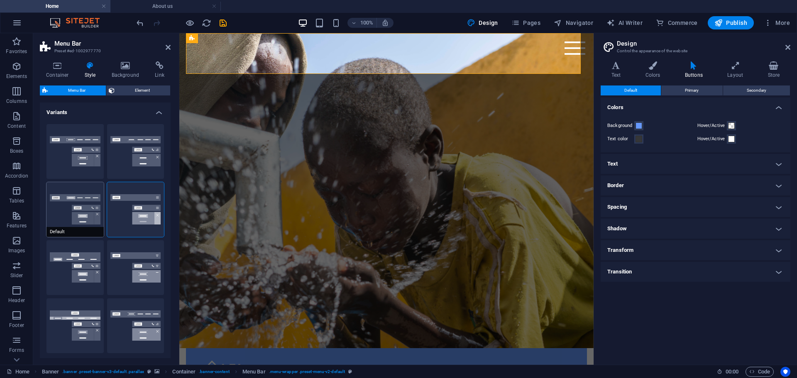
click at [93, 205] on button "Default" at bounding box center [74, 209] width 57 height 55
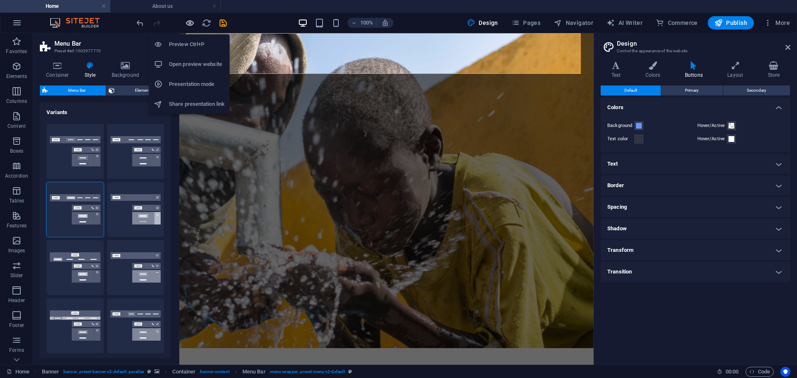
click at [188, 24] on icon "button" at bounding box center [190, 23] width 10 height 10
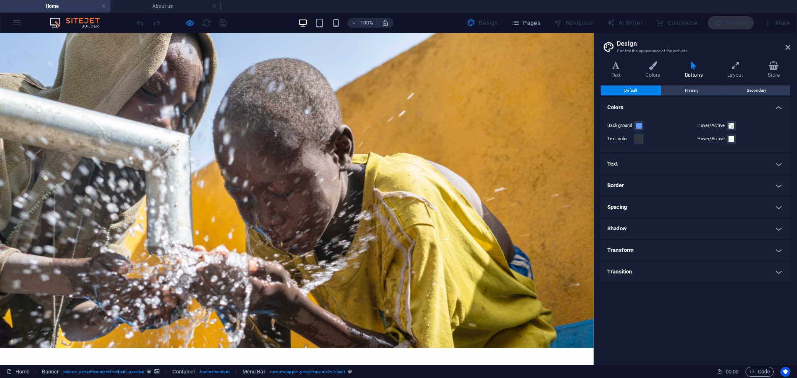
click at [330, 21] on div "100%" at bounding box center [346, 22] width 96 height 13
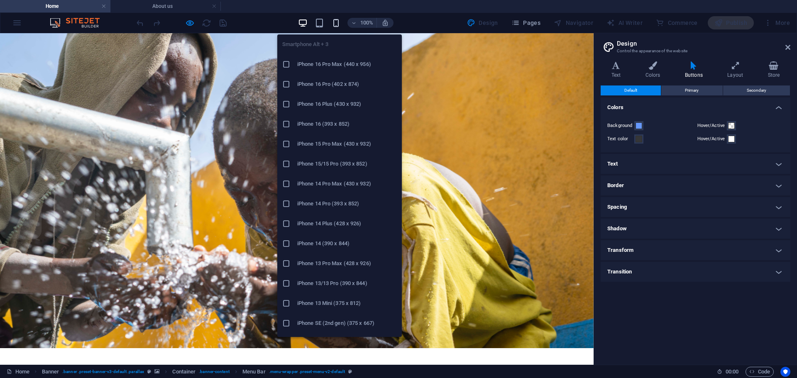
click at [334, 21] on icon "button" at bounding box center [336, 23] width 10 height 10
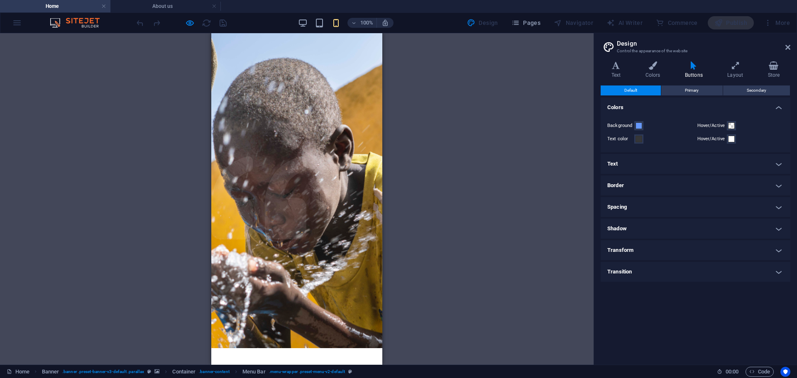
click at [365, 348] on div "Home About us What we do Projects Volunteers Donate Menu" at bounding box center [297, 378] width 158 height 61
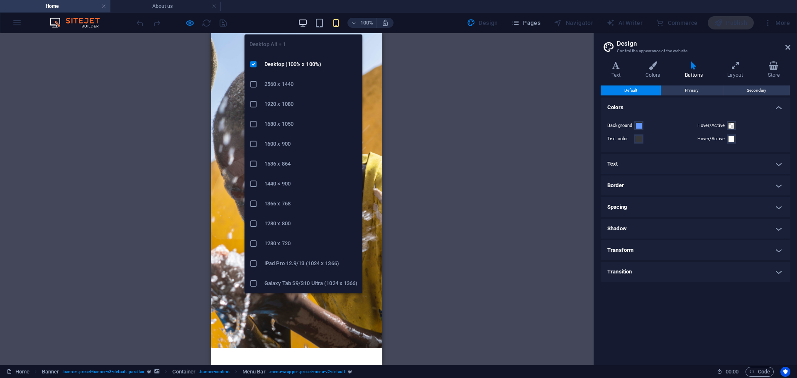
click at [302, 25] on icon "button" at bounding box center [303, 23] width 10 height 10
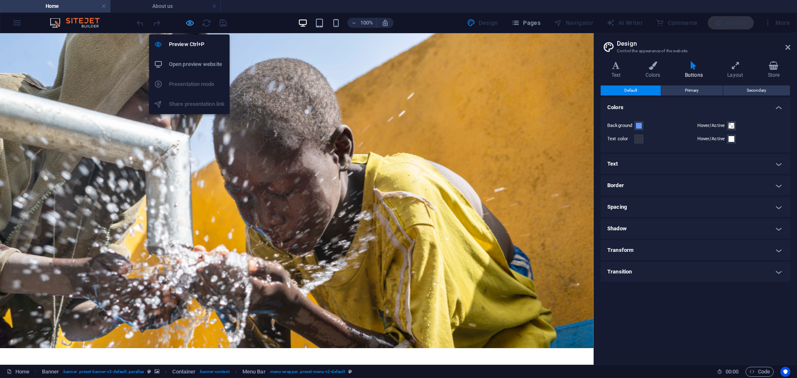
click at [189, 22] on icon "button" at bounding box center [190, 23] width 10 height 10
select select "rem"
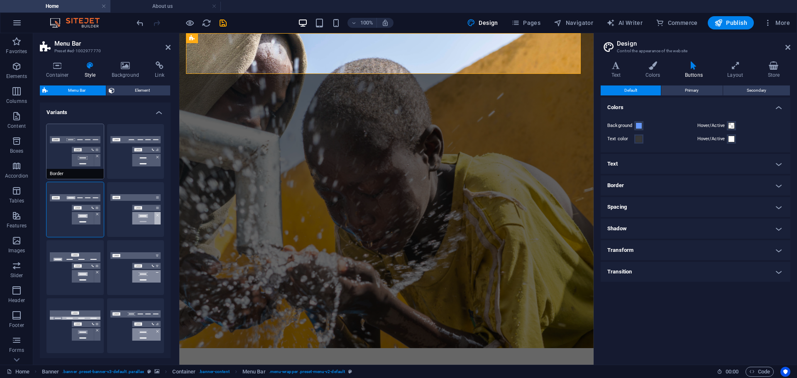
click at [76, 151] on button "Border" at bounding box center [74, 151] width 57 height 55
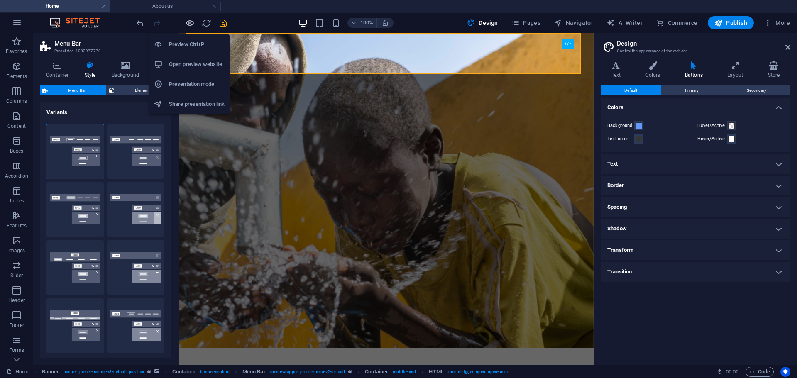
click at [188, 23] on icon "button" at bounding box center [190, 23] width 10 height 10
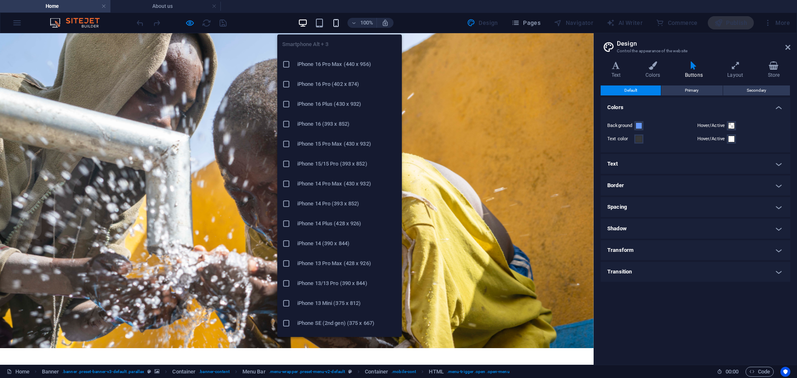
click at [336, 21] on icon "button" at bounding box center [336, 23] width 10 height 10
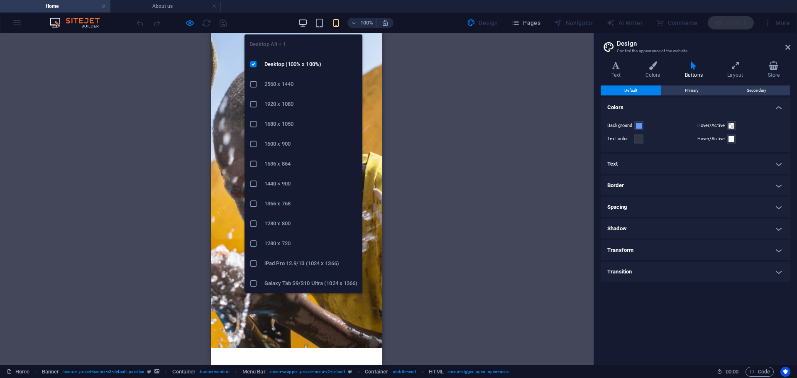
click at [306, 25] on icon "button" at bounding box center [303, 23] width 10 height 10
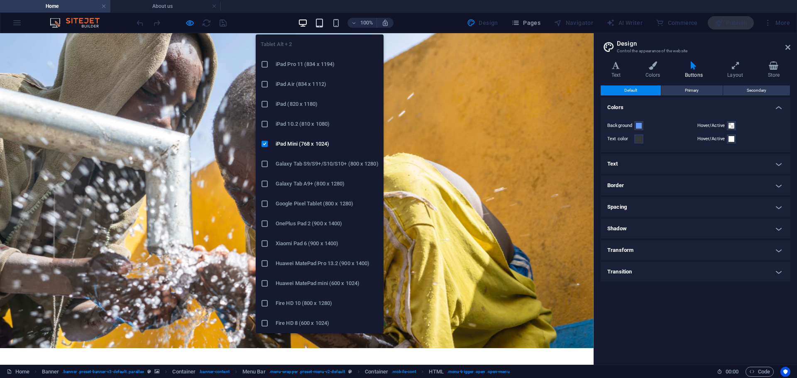
click at [318, 25] on icon "button" at bounding box center [320, 23] width 10 height 10
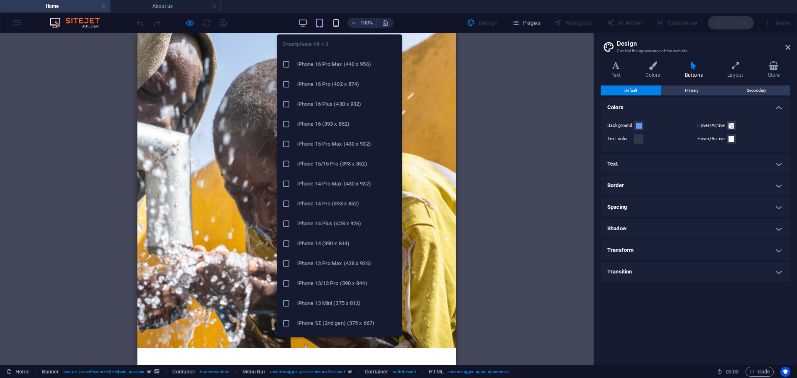
click at [335, 22] on icon "button" at bounding box center [336, 23] width 10 height 10
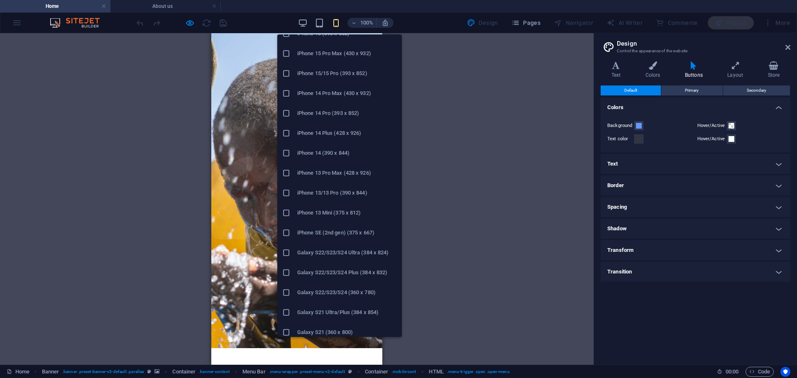
scroll to position [208, 0]
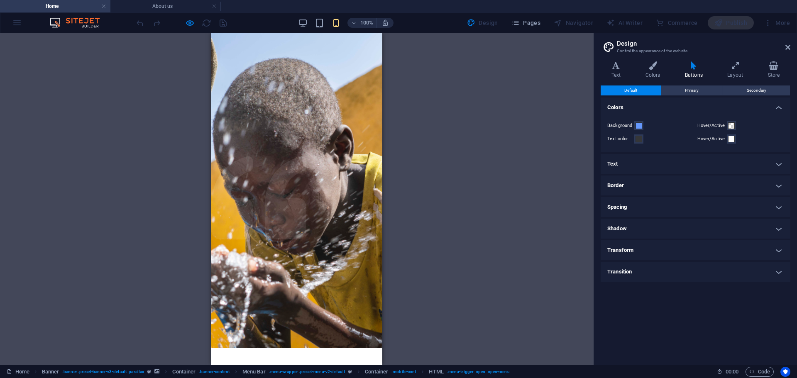
click at [406, 5] on ul "Home About us" at bounding box center [398, 6] width 797 height 12
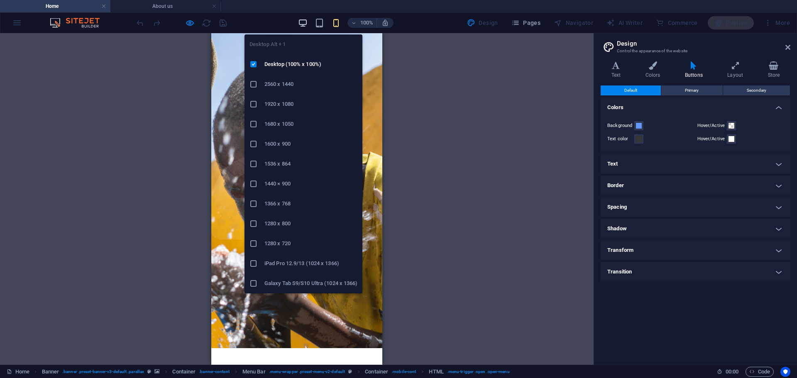
click at [308, 25] on icon "button" at bounding box center [303, 23] width 10 height 10
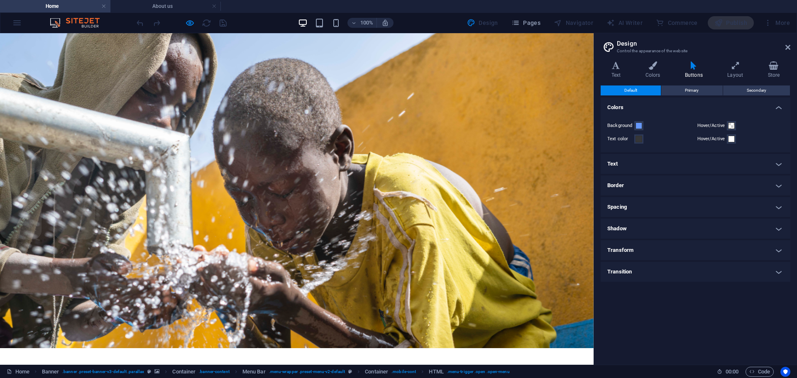
click at [184, 22] on div at bounding box center [181, 22] width 93 height 13
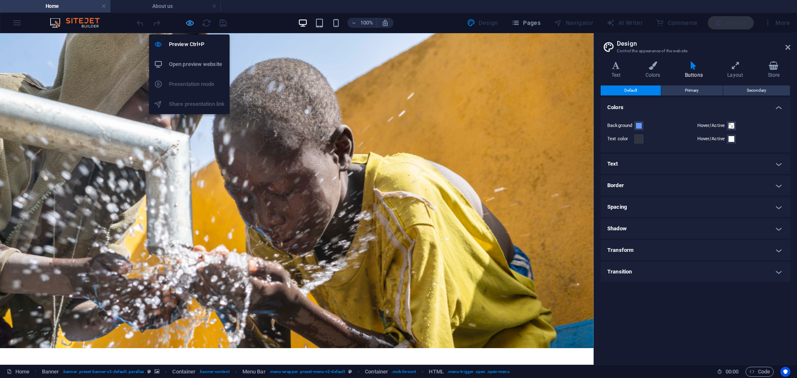
click at [188, 23] on icon "button" at bounding box center [190, 23] width 10 height 10
select select "rem"
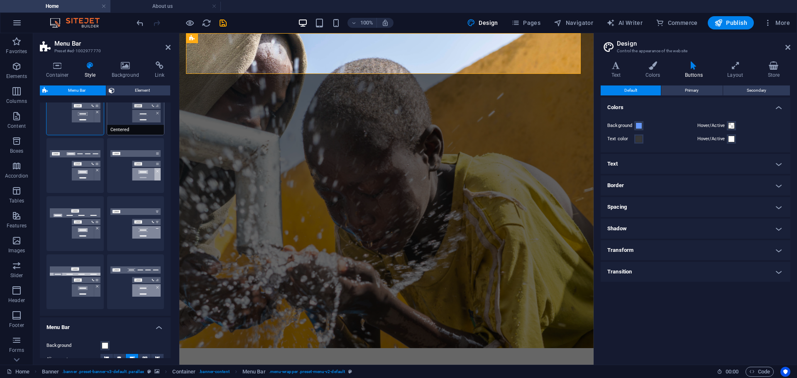
scroll to position [166, 0]
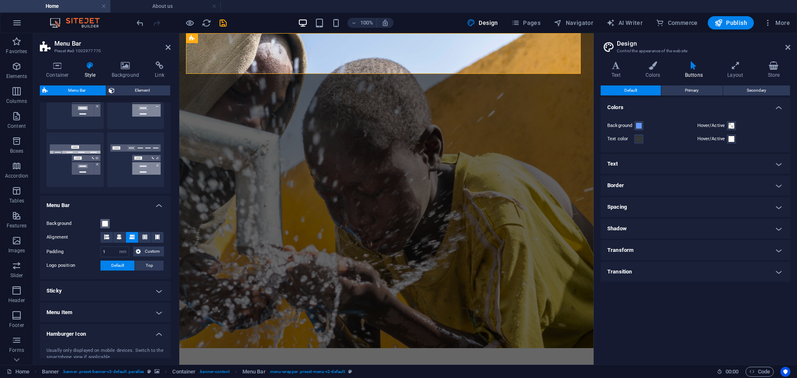
click at [102, 223] on span at bounding box center [105, 223] width 7 height 7
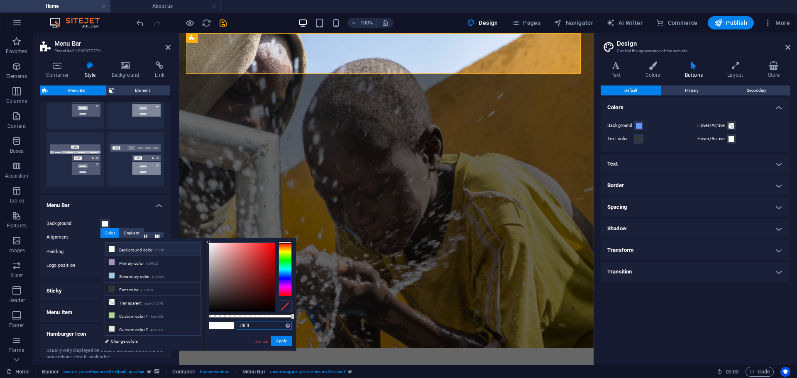
drag, startPoint x: 256, startPoint y: 325, endPoint x: 203, endPoint y: 320, distance: 53.0
click at [203, 320] on div "less Background color #ffffff Primary color #a893c2 Secondary color #a2c8e8 Fon…" at bounding box center [198, 294] width 196 height 113
paste input "4ca9"
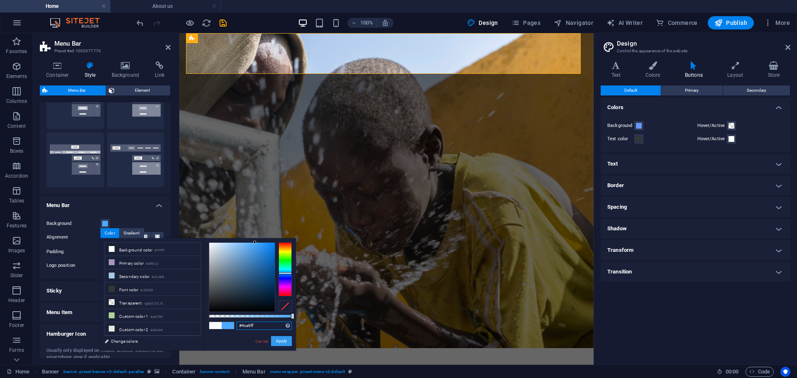
type input "#4ca9ff"
click at [285, 341] on button "Apply" at bounding box center [281, 341] width 21 height 10
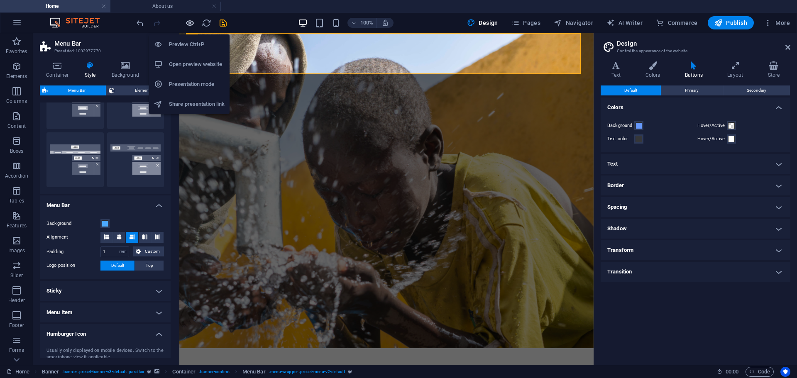
click at [192, 21] on icon "button" at bounding box center [190, 23] width 10 height 10
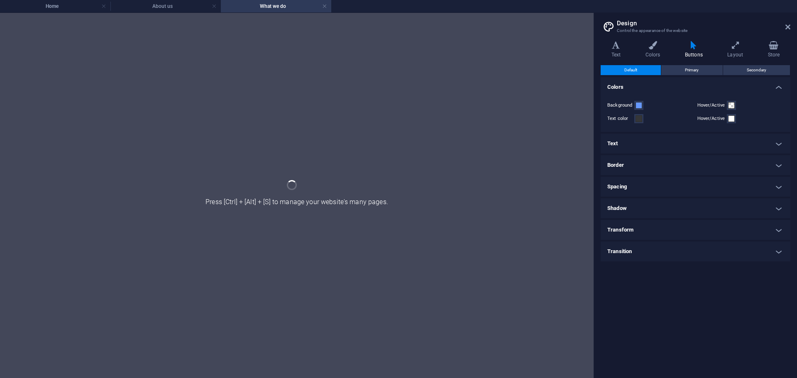
click at [327, 5] on h4 "What we do" at bounding box center [276, 6] width 110 height 9
click at [325, 6] on link at bounding box center [324, 6] width 5 height 8
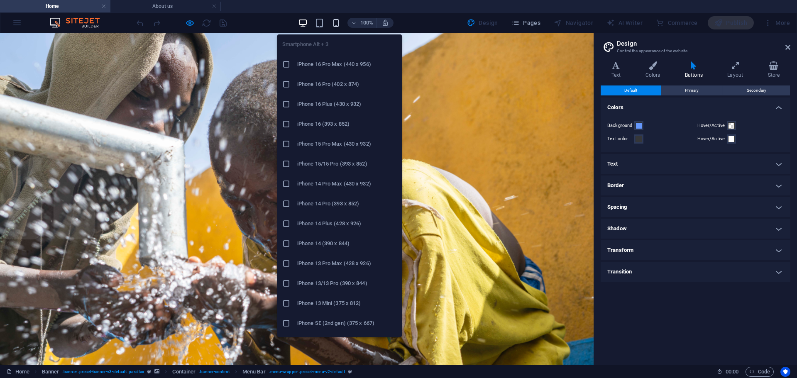
click at [340, 21] on icon "button" at bounding box center [336, 23] width 10 height 10
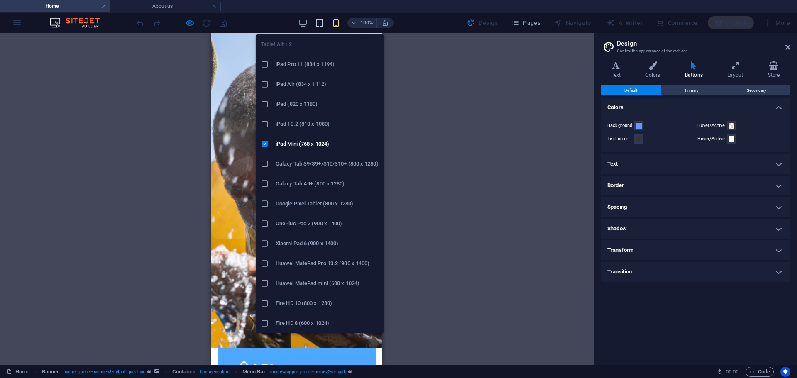
click at [319, 22] on icon "button" at bounding box center [320, 23] width 10 height 10
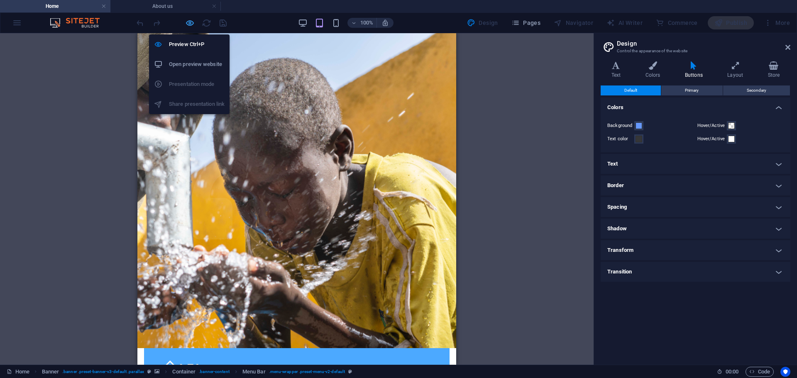
click at [186, 21] on icon "button" at bounding box center [190, 23] width 10 height 10
select select "rem"
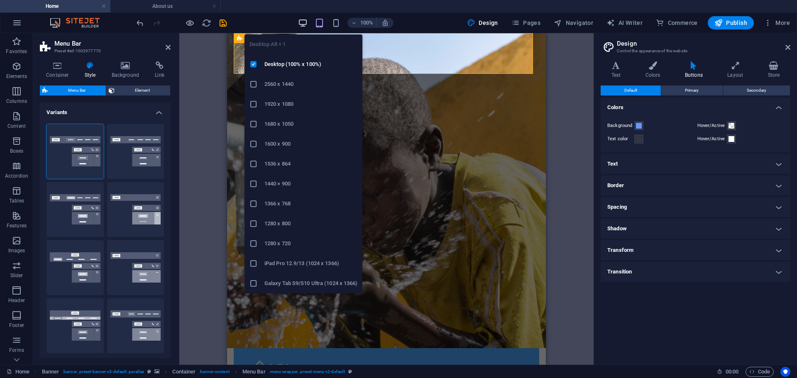
click at [303, 20] on icon "button" at bounding box center [303, 23] width 10 height 10
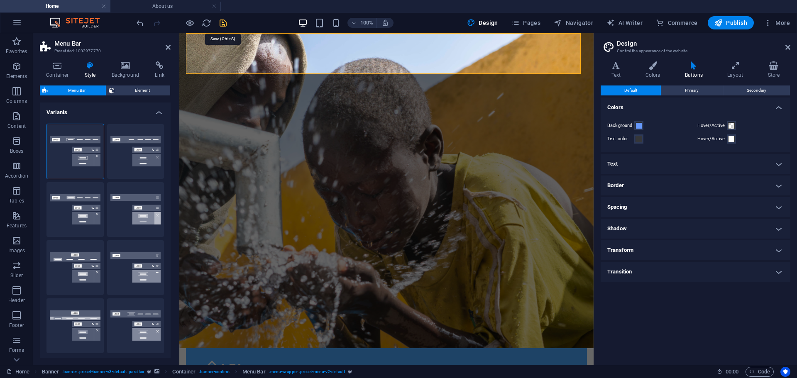
click at [222, 25] on icon "save" at bounding box center [223, 23] width 10 height 10
select select "rem"
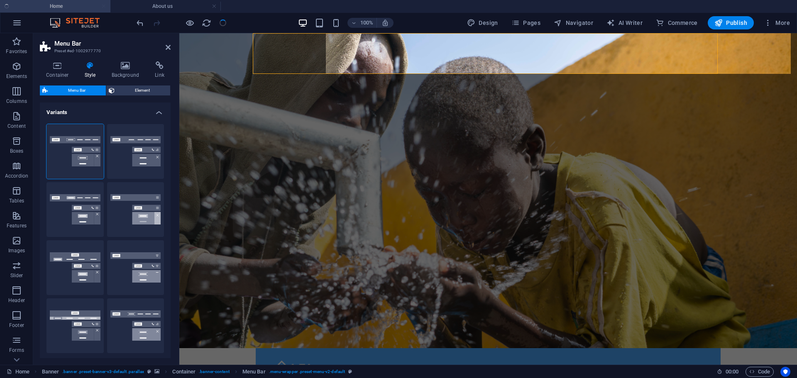
checkbox input "false"
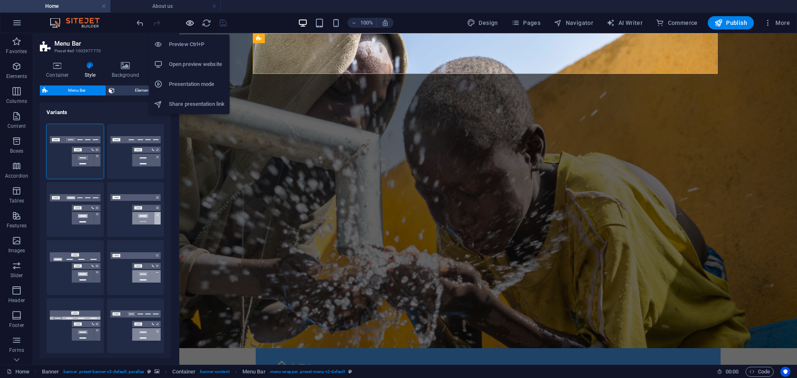
click at [186, 21] on icon "button" at bounding box center [190, 23] width 10 height 10
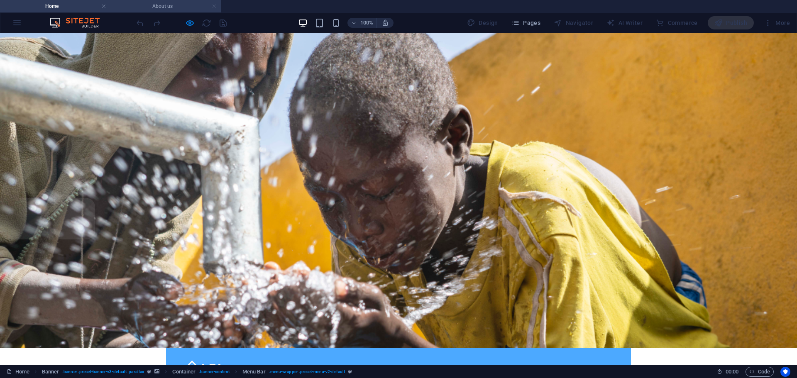
click at [215, 5] on link at bounding box center [214, 6] width 5 height 8
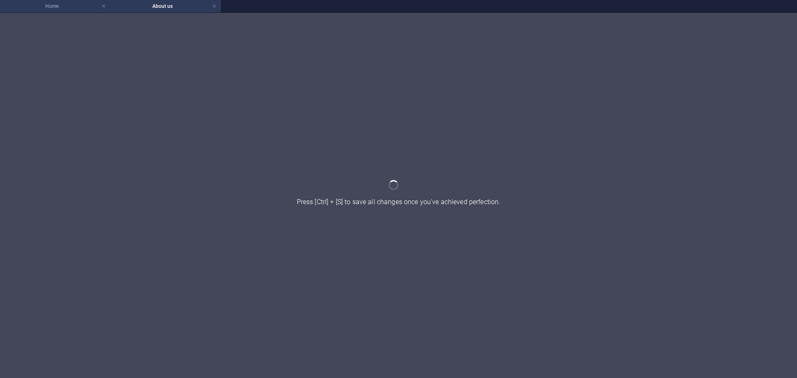
click at [69, 9] on h4 "Home" at bounding box center [55, 6] width 110 height 9
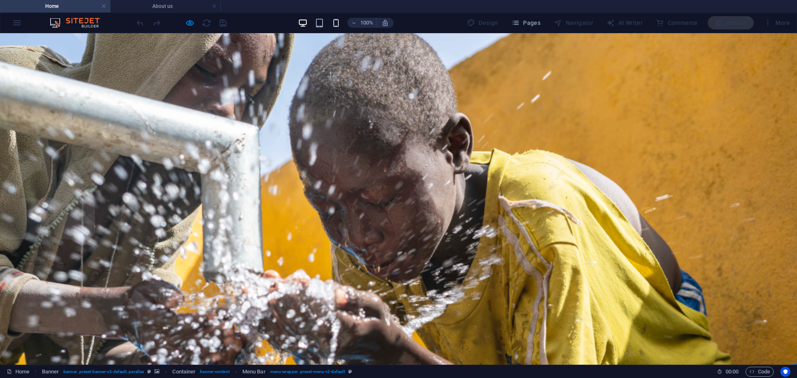
scroll to position [0, 0]
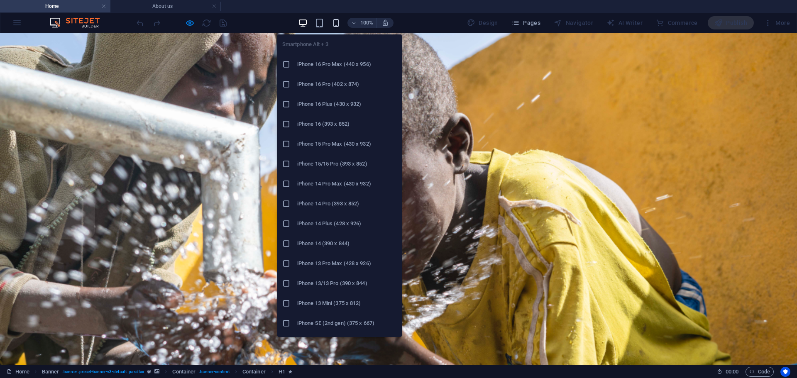
click at [338, 22] on icon "button" at bounding box center [336, 23] width 10 height 10
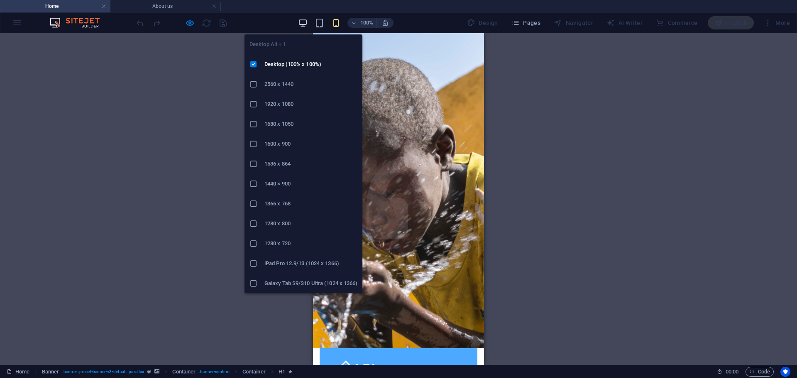
click at [306, 21] on icon "button" at bounding box center [303, 23] width 10 height 10
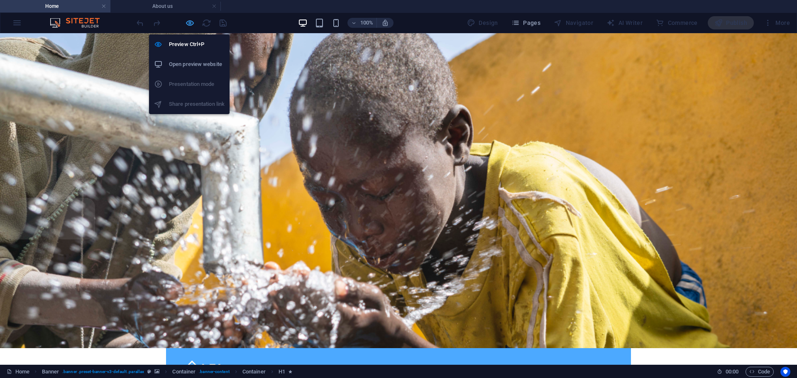
click at [188, 21] on icon "button" at bounding box center [190, 23] width 10 height 10
select select "rem"
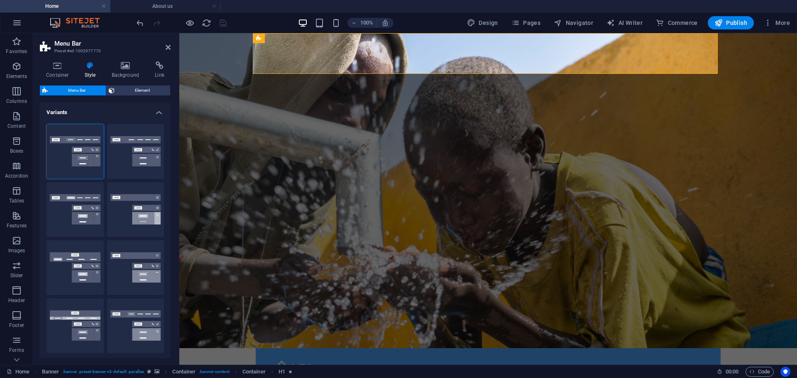
click at [158, 113] on h4 "Variants" at bounding box center [105, 110] width 131 height 15
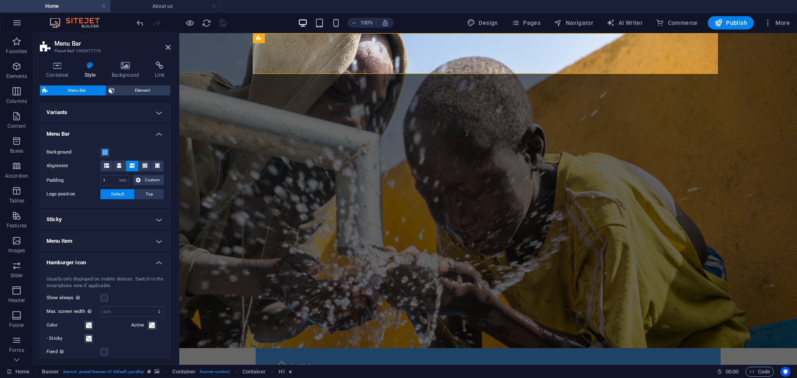
click at [158, 113] on h4 "Variants" at bounding box center [105, 113] width 131 height 20
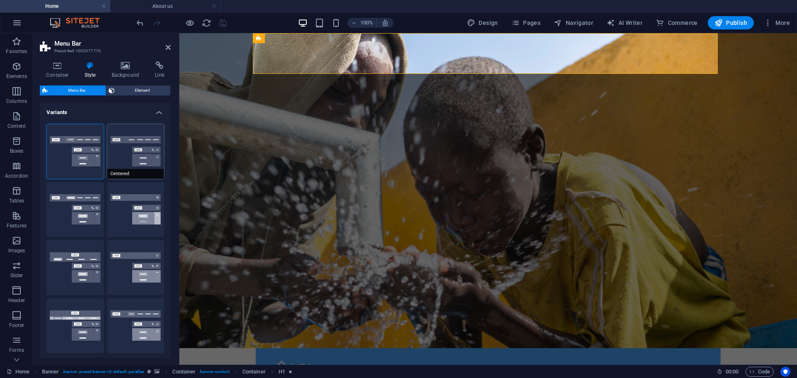
click at [127, 159] on button "Centered" at bounding box center [135, 151] width 57 height 55
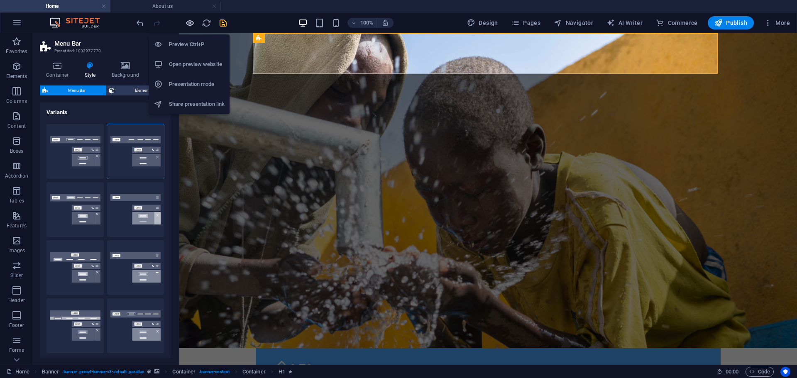
click at [191, 20] on icon "button" at bounding box center [190, 23] width 10 height 10
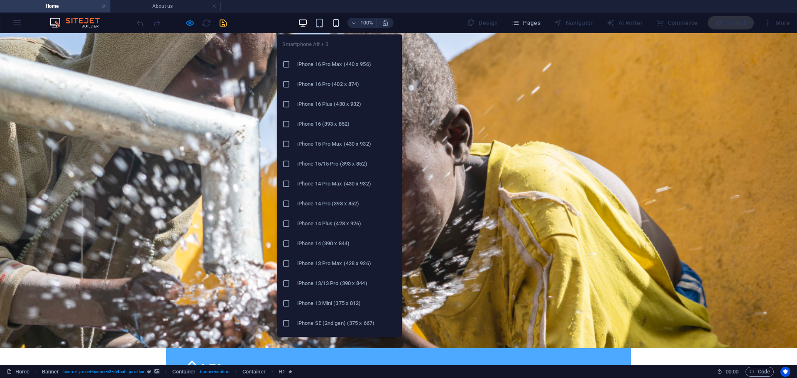
click at [337, 23] on icon "button" at bounding box center [336, 23] width 10 height 10
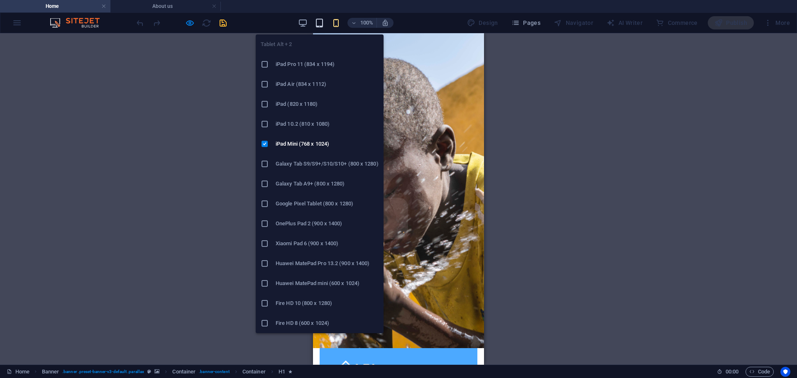
click at [318, 26] on icon "button" at bounding box center [320, 23] width 10 height 10
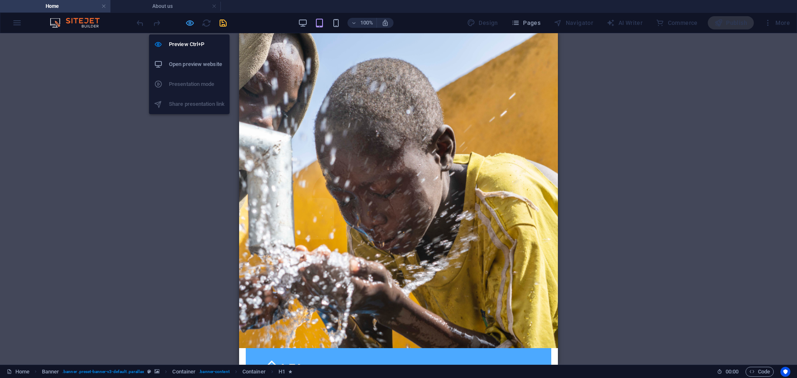
click at [188, 24] on icon "button" at bounding box center [190, 23] width 10 height 10
select select "rem"
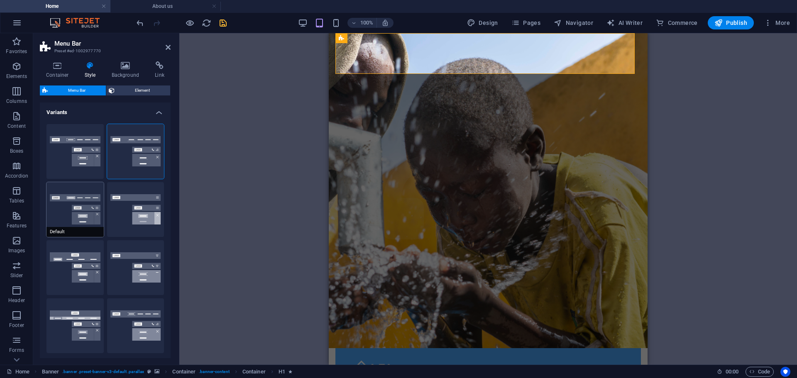
click at [91, 218] on button "Default" at bounding box center [74, 209] width 57 height 55
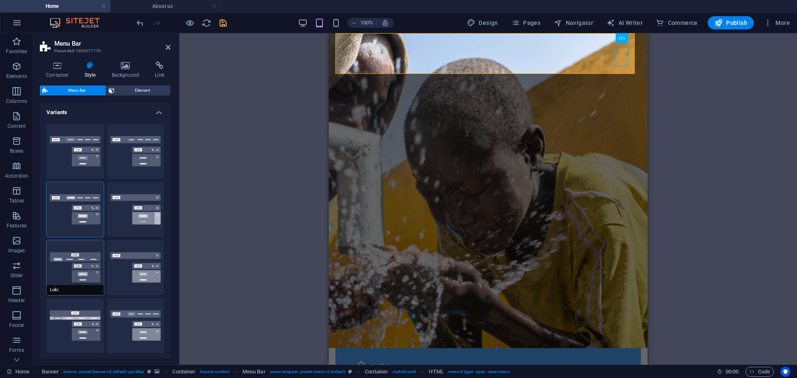
click at [60, 265] on button "Loki" at bounding box center [74, 267] width 57 height 55
select select "DISABLED_OPTION_VALUE"
type input "2"
type input "1"
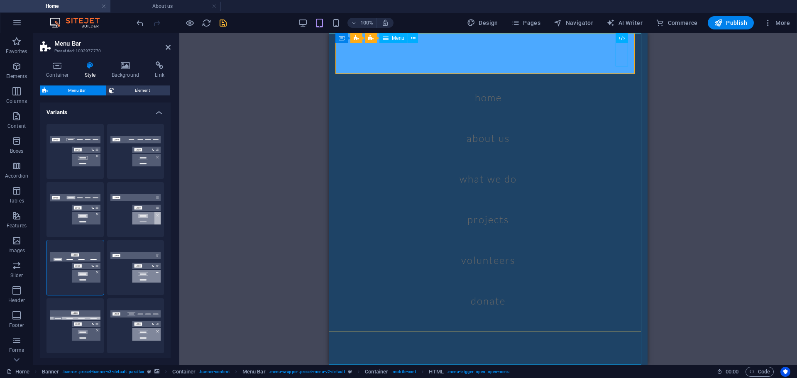
click at [614, 55] on nav "Home About us What we do Projects Volunteers Donate" at bounding box center [488, 199] width 319 height 332
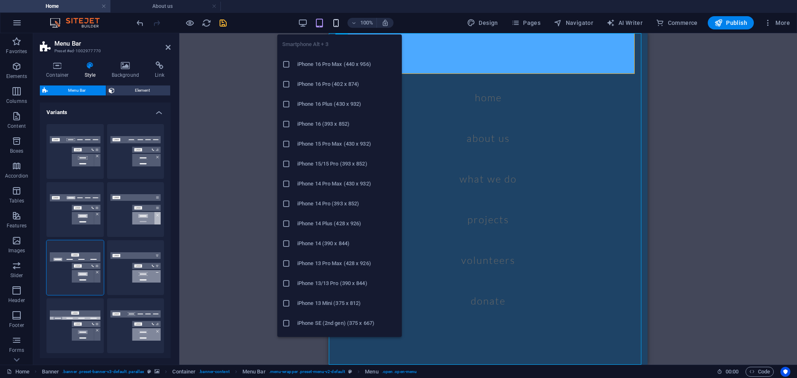
click at [338, 21] on icon "button" at bounding box center [336, 23] width 10 height 10
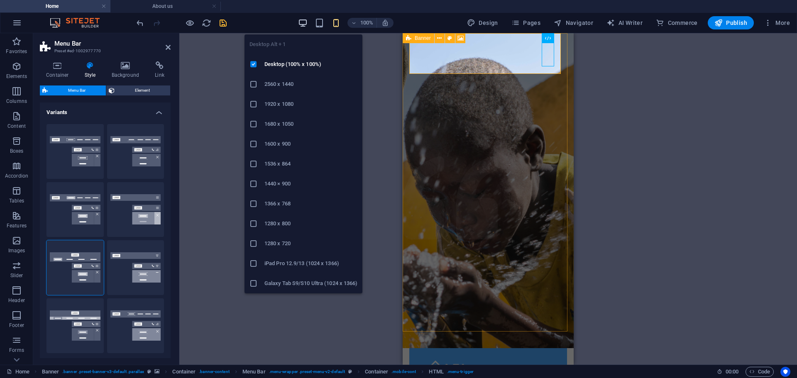
click at [299, 24] on span "button" at bounding box center [303, 23] width 10 height 10
type input "0"
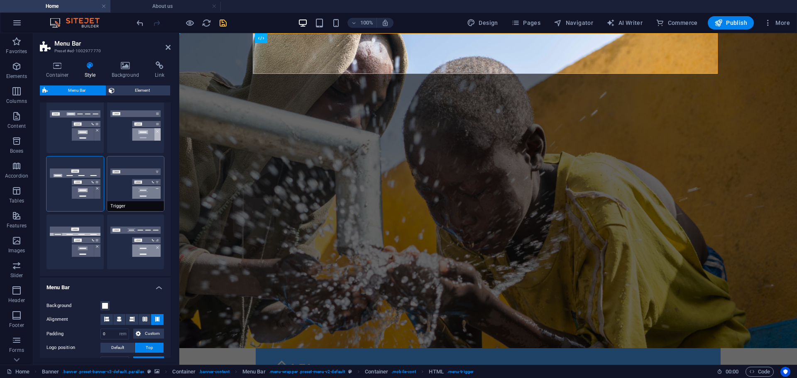
scroll to position [125, 0]
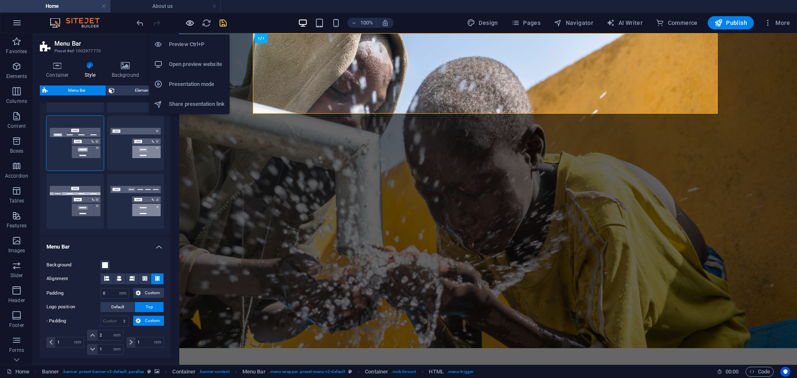
click at [185, 22] on icon "button" at bounding box center [190, 23] width 10 height 10
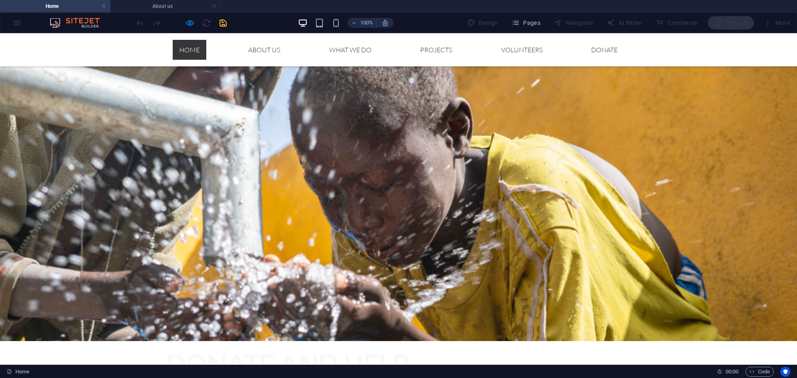
scroll to position [0, 0]
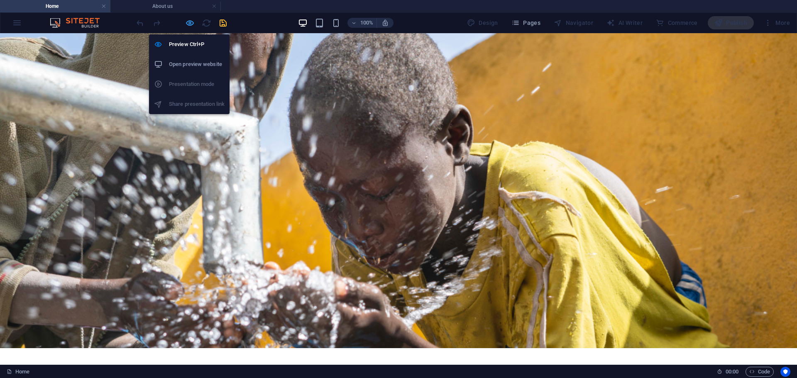
click at [193, 23] on icon "button" at bounding box center [190, 23] width 10 height 10
select select "rem"
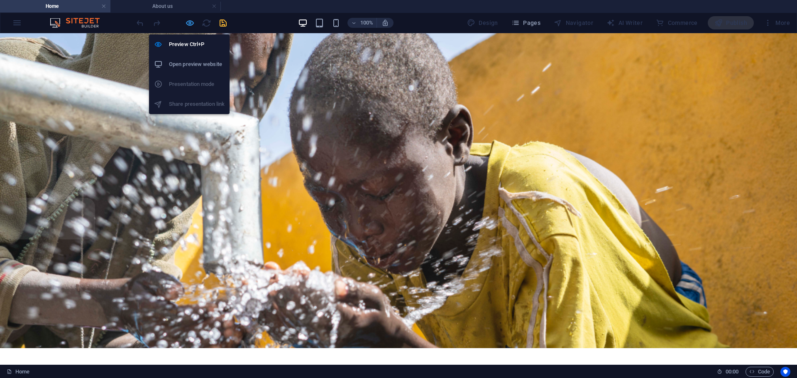
select select "rem"
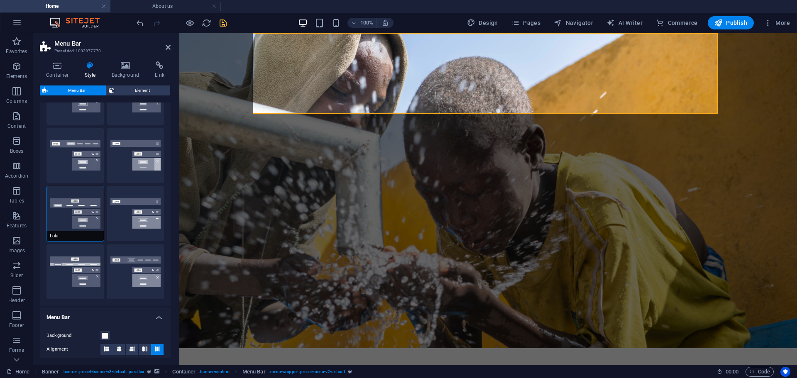
scroll to position [83, 0]
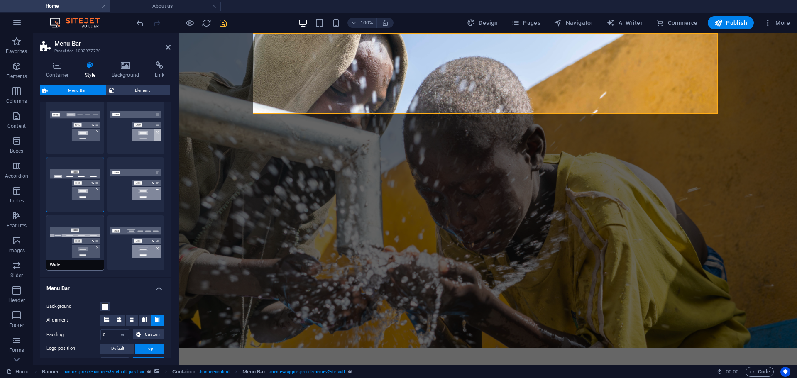
click at [85, 255] on button "Wide" at bounding box center [74, 242] width 57 height 55
type input "0"
type input "2"
select select "rem"
type input "2"
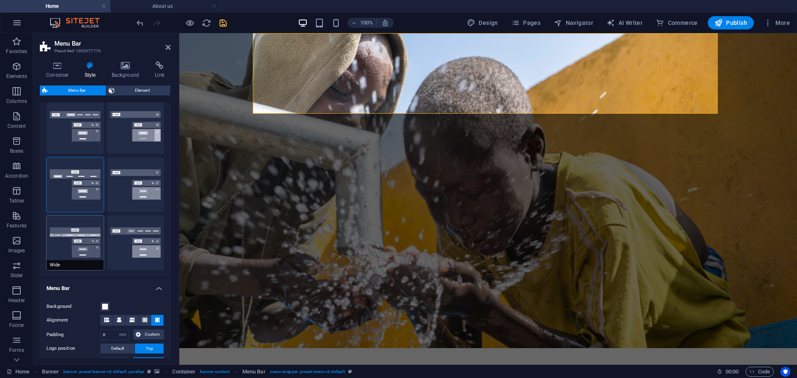
type input "2"
type input "0"
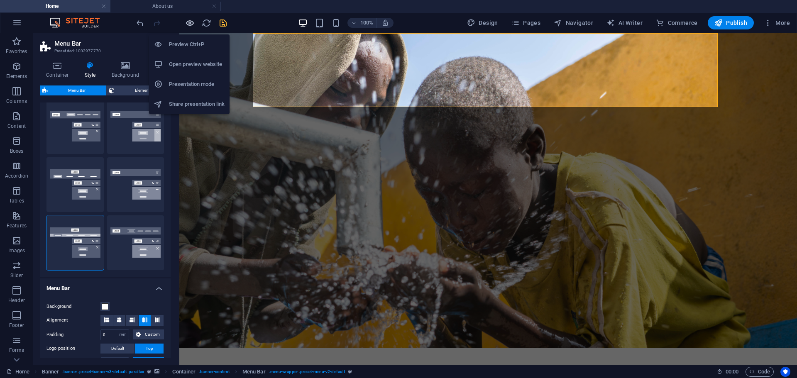
click at [189, 22] on icon "button" at bounding box center [190, 23] width 10 height 10
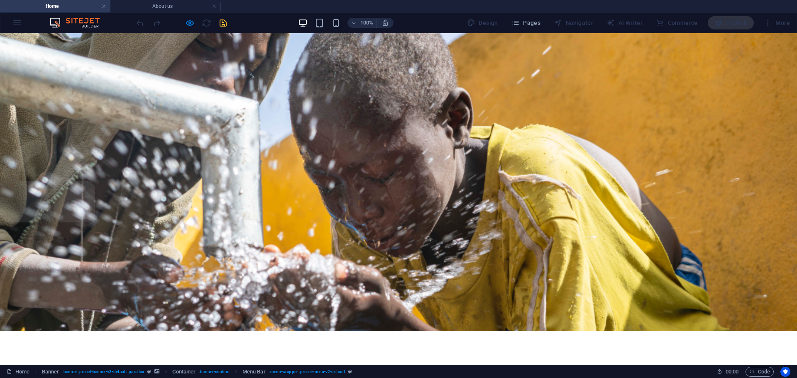
scroll to position [0, 0]
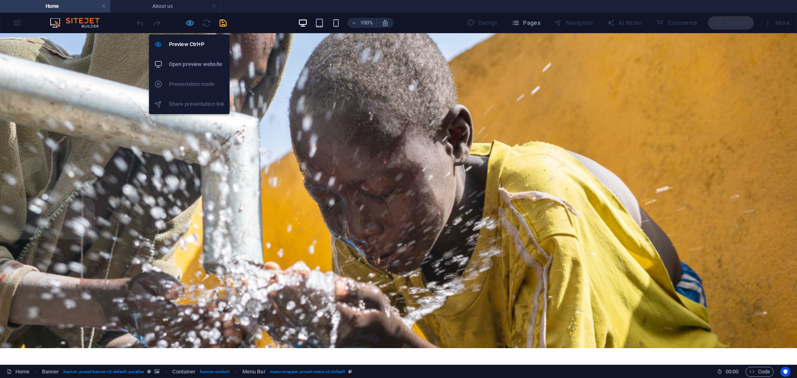
click at [186, 19] on icon "button" at bounding box center [190, 23] width 10 height 10
select select "rem"
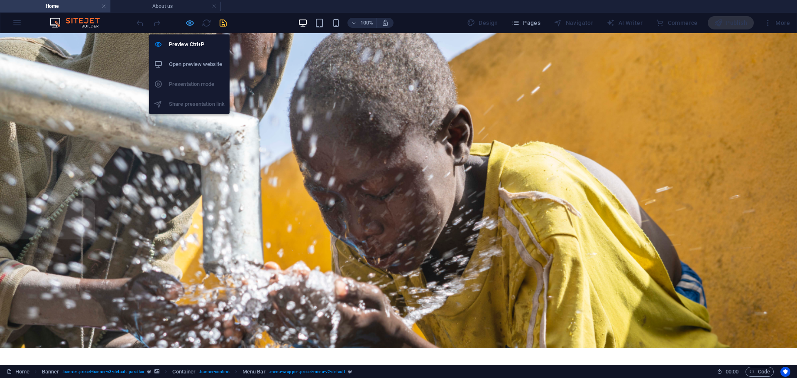
select select "rem"
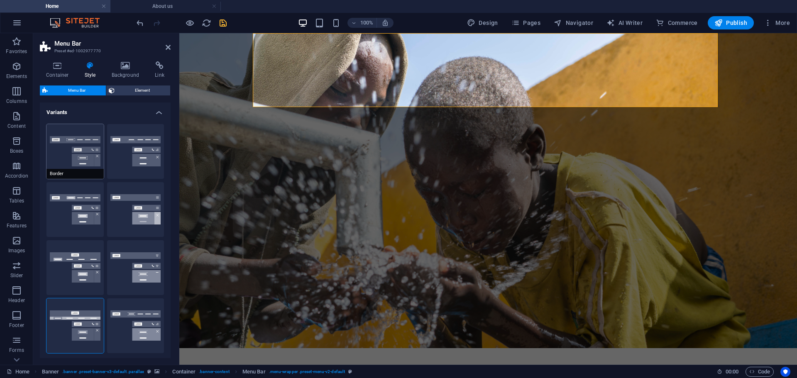
click at [86, 169] on button "Border" at bounding box center [74, 151] width 57 height 55
type input "1"
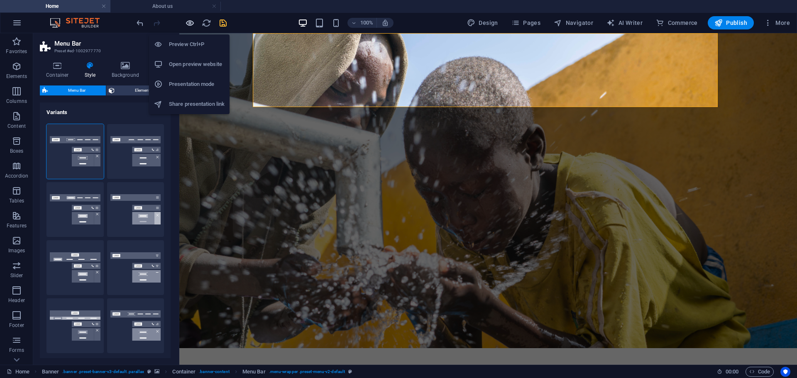
click at [192, 23] on icon "button" at bounding box center [190, 23] width 10 height 10
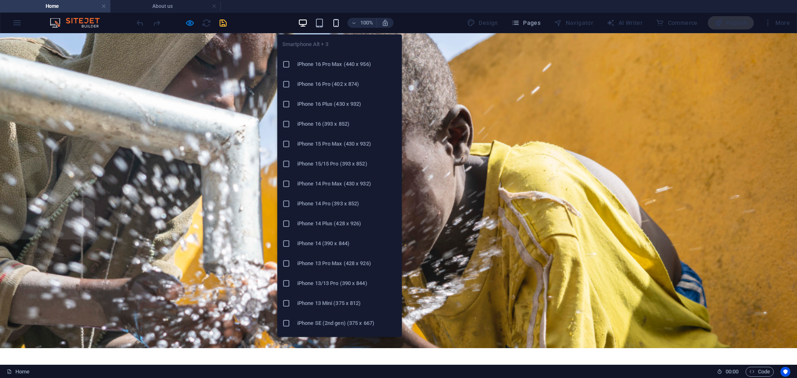
click at [340, 24] on icon "button" at bounding box center [336, 23] width 10 height 10
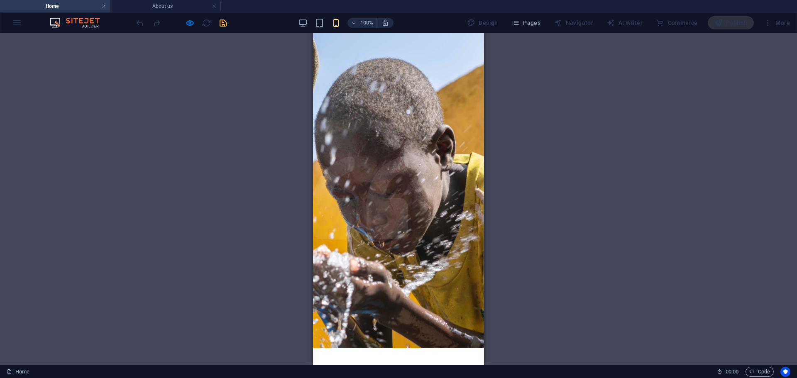
click at [462, 348] on div "Home About us What we do Projects Volunteers Donate Menu" at bounding box center [399, 378] width 158 height 61
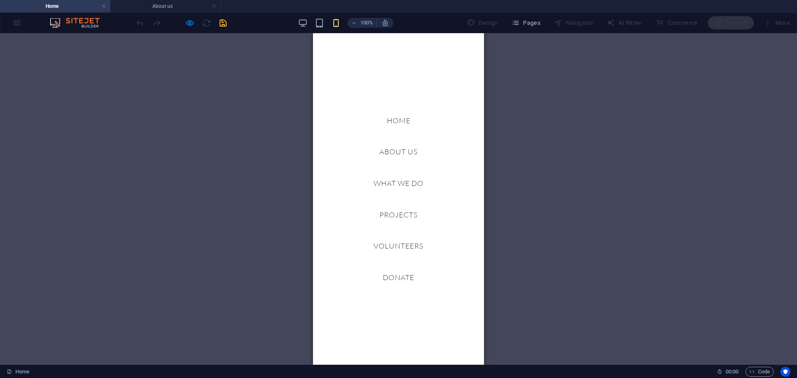
drag, startPoint x: 460, startPoint y: 54, endPoint x: 455, endPoint y: 63, distance: 10.4
click at [455, 348] on div "Home About us What we do Projects Volunteers Donate Menu" at bounding box center [399, 373] width 158 height 51
click at [462, 48] on nav "Home About us What we do Projects Volunteers Donate" at bounding box center [398, 199] width 171 height 332
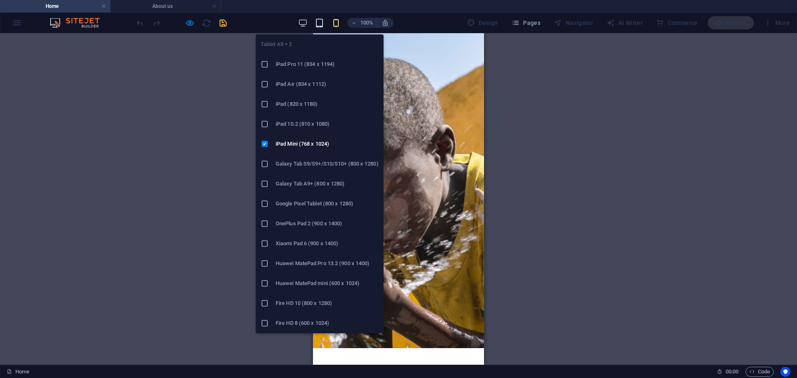
click at [323, 21] on icon "button" at bounding box center [320, 23] width 10 height 10
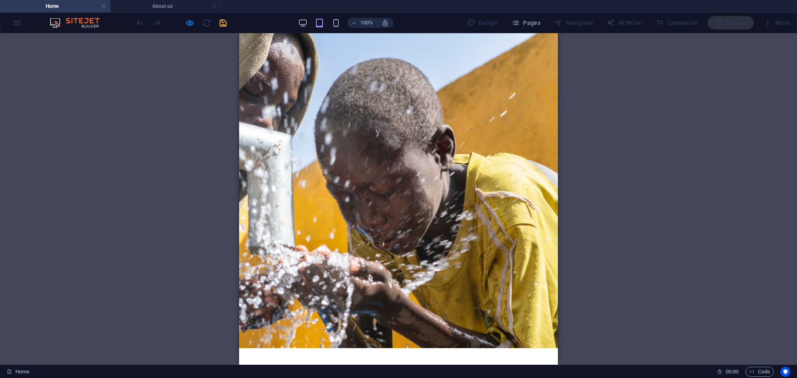
click at [310, 22] on div "100%" at bounding box center [346, 22] width 96 height 13
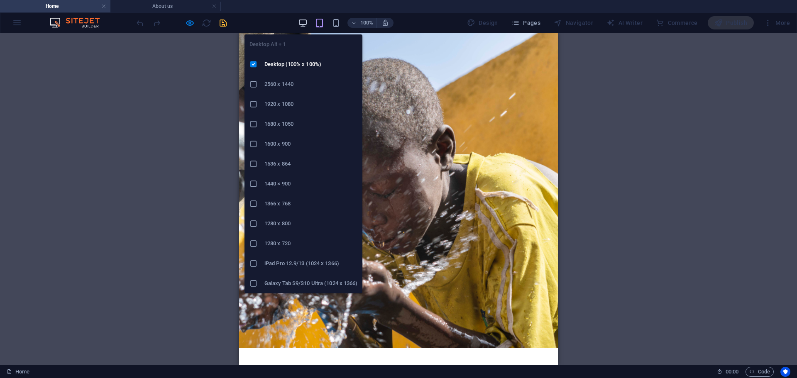
click at [307, 23] on icon "button" at bounding box center [303, 23] width 10 height 10
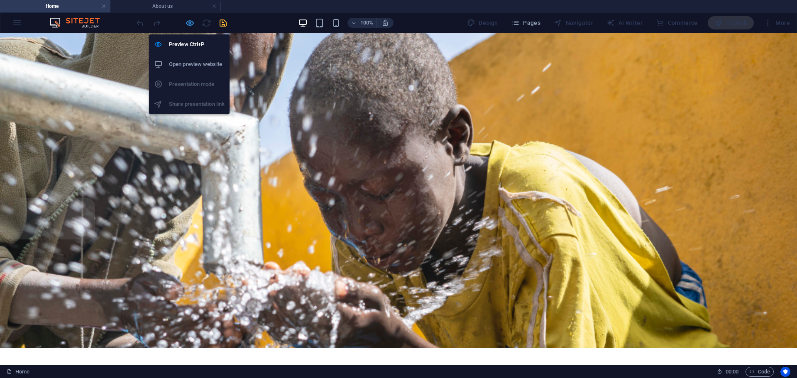
click at [191, 22] on icon "button" at bounding box center [190, 23] width 10 height 10
select select "rem"
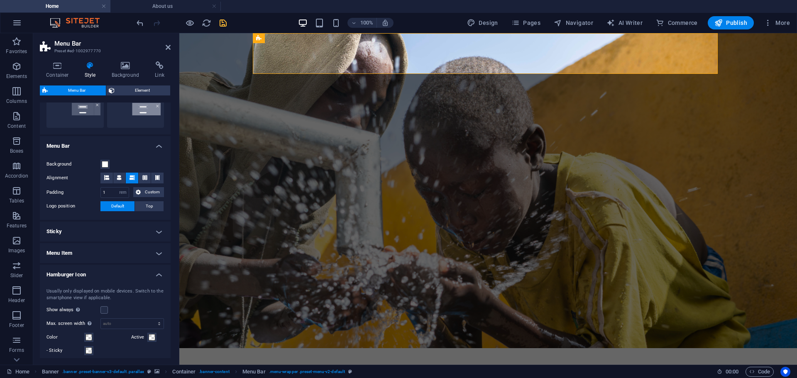
scroll to position [249, 0]
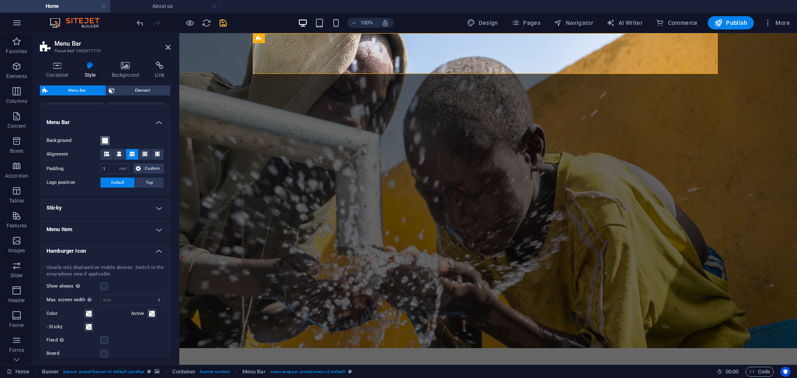
click at [104, 142] on span at bounding box center [105, 140] width 7 height 7
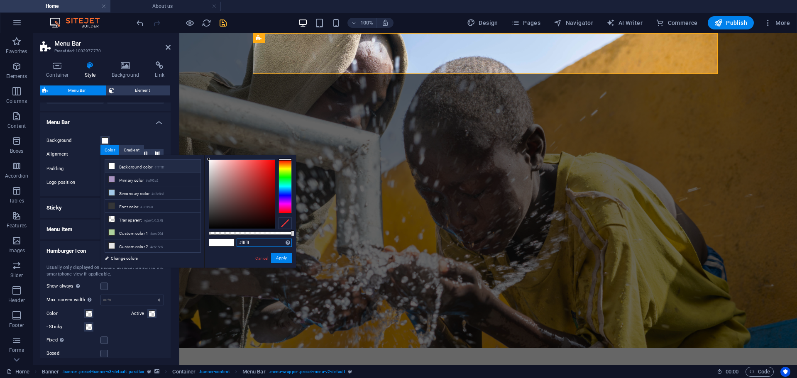
drag, startPoint x: 254, startPoint y: 243, endPoint x: 216, endPoint y: 239, distance: 38.4
click at [216, 239] on div "#ffffff Supported formats #0852ed rgb(8, 82, 237) rgba(8, 82, 237, 90%) hsv(221…" at bounding box center [250, 271] width 92 height 233
paste input "4ca9"
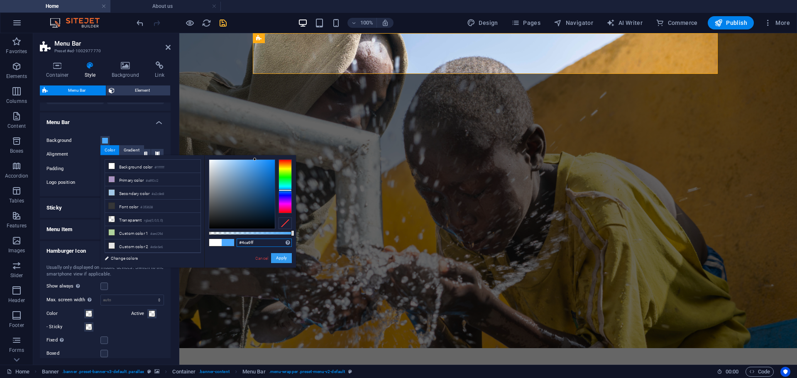
type input "#4ca9ff"
click at [281, 255] on button "Apply" at bounding box center [281, 258] width 21 height 10
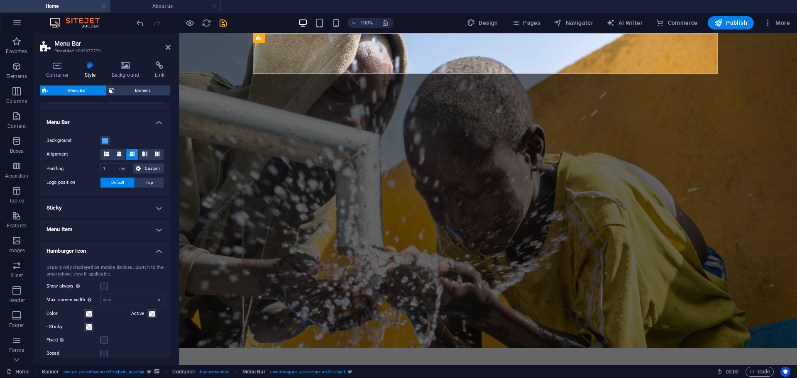
click at [159, 119] on h4 "Menu Bar" at bounding box center [105, 120] width 131 height 15
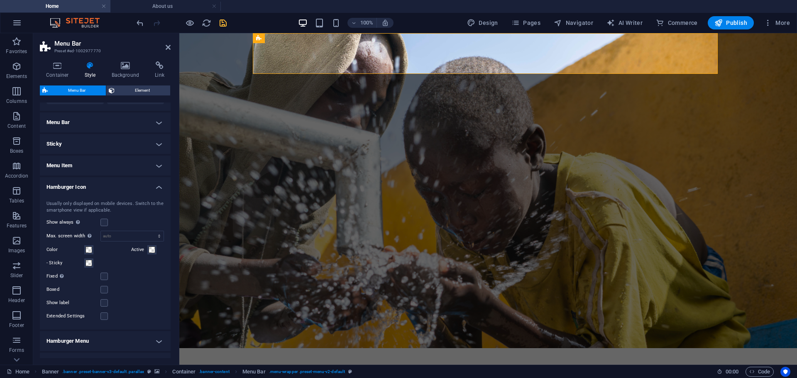
click at [159, 119] on h4 "Menu Bar" at bounding box center [105, 123] width 131 height 20
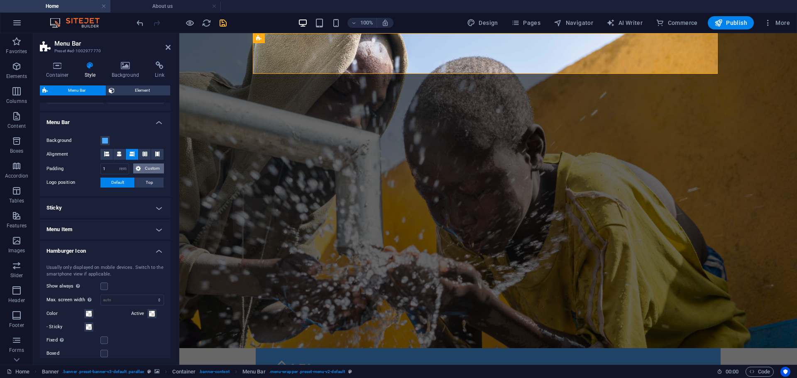
click at [147, 169] on span "Custom" at bounding box center [152, 169] width 18 height 10
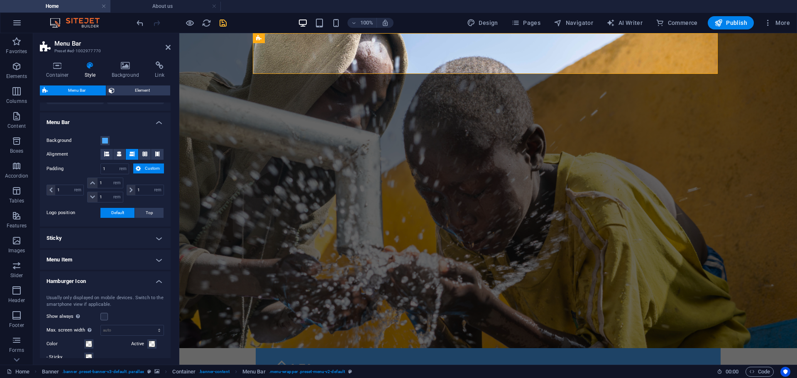
click at [158, 237] on h4 "Sticky" at bounding box center [105, 238] width 131 height 20
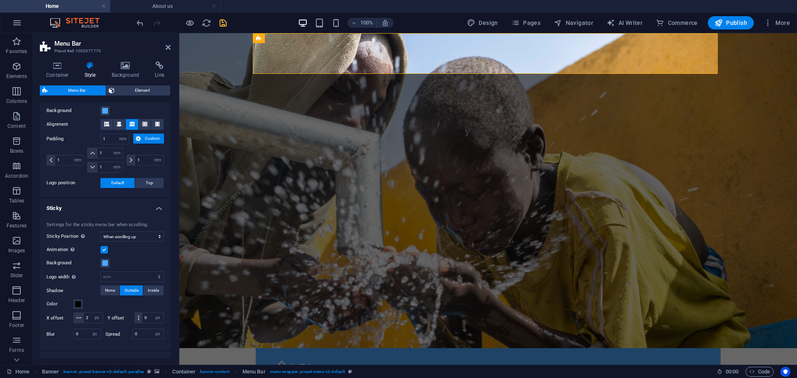
scroll to position [291, 0]
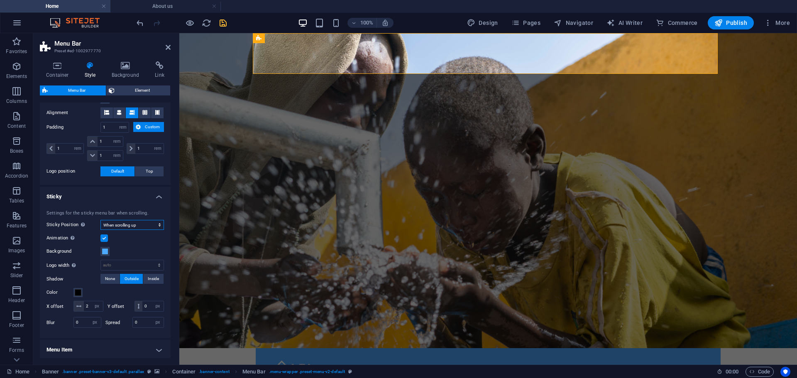
click at [149, 225] on select "Off Instant After menu After banner When scrolling up" at bounding box center [132, 225] width 64 height 10
click at [104, 250] on span at bounding box center [105, 251] width 7 height 7
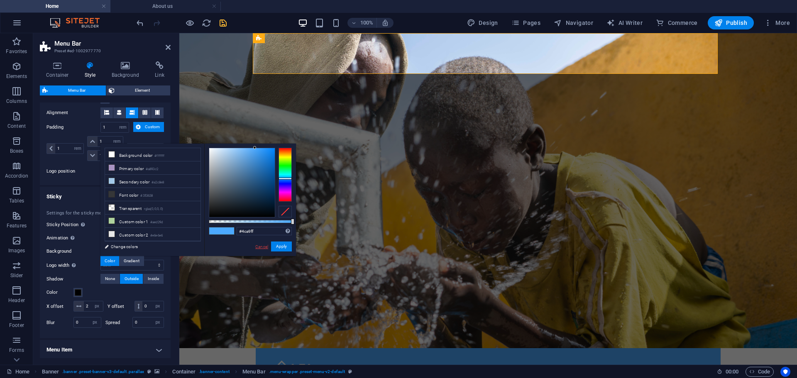
click at [263, 250] on link "Cancel" at bounding box center [261, 247] width 15 height 6
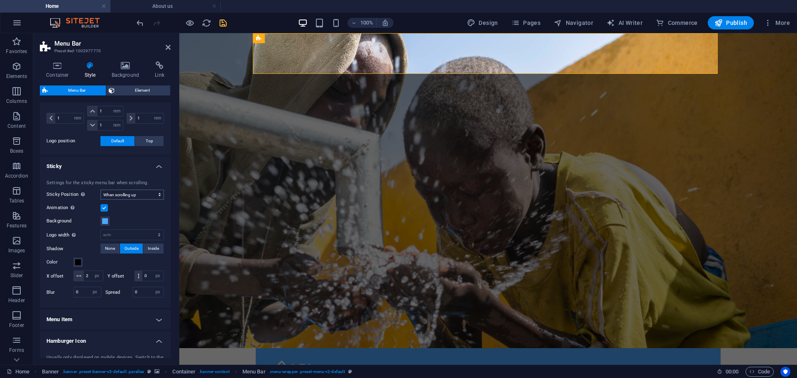
scroll to position [332, 0]
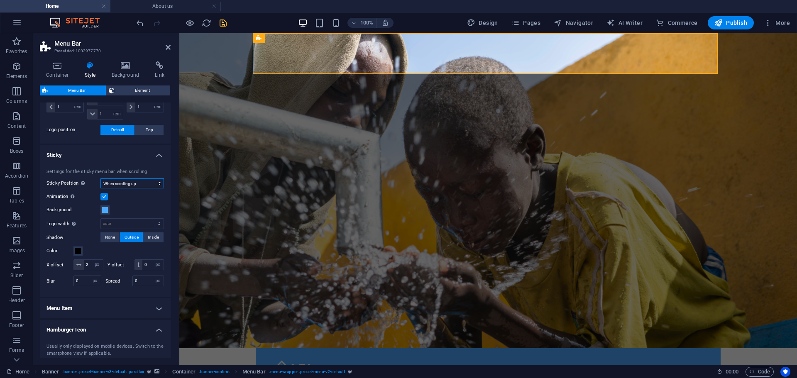
click at [136, 184] on select "Off Instant After menu After banner When scrolling up" at bounding box center [132, 184] width 64 height 10
click at [156, 156] on h4 "Sticky" at bounding box center [105, 152] width 131 height 15
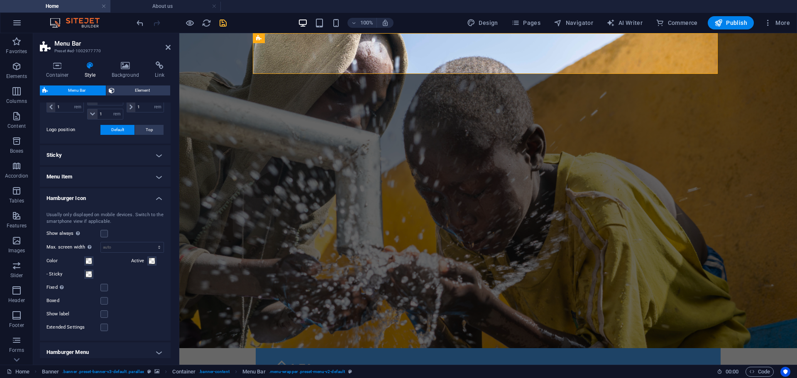
click at [155, 174] on h4 "Menu Item" at bounding box center [105, 177] width 131 height 20
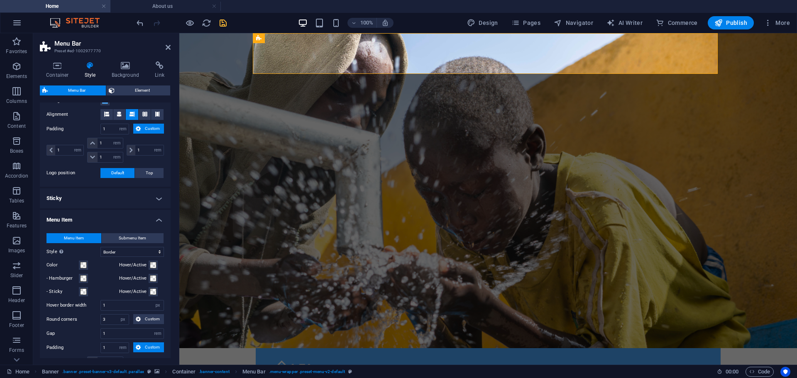
scroll to position [180, 0]
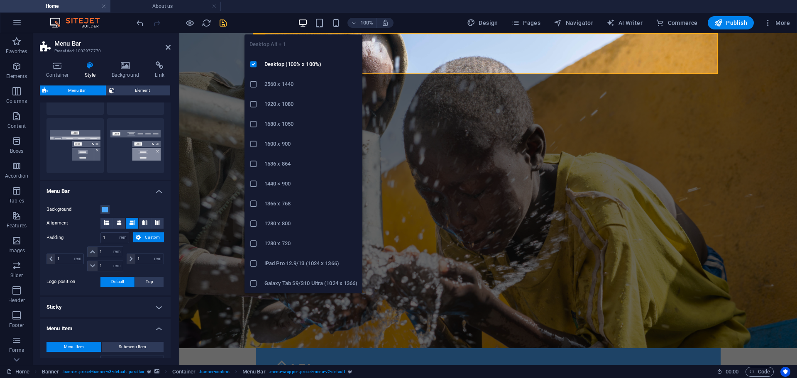
click at [301, 22] on icon "button" at bounding box center [303, 23] width 10 height 10
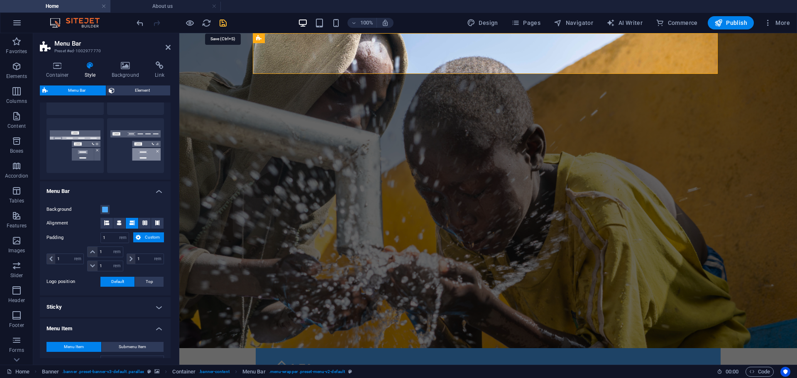
click at [221, 20] on icon "save" at bounding box center [223, 23] width 10 height 10
checkbox input "false"
select select "rem"
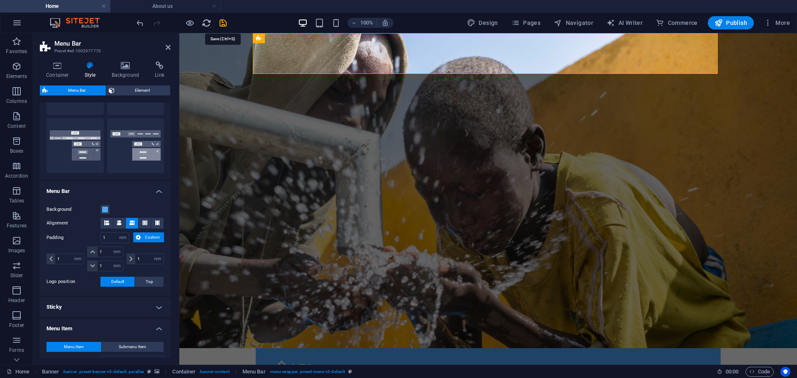
select select "rem"
select select "hover_border"
select select "px"
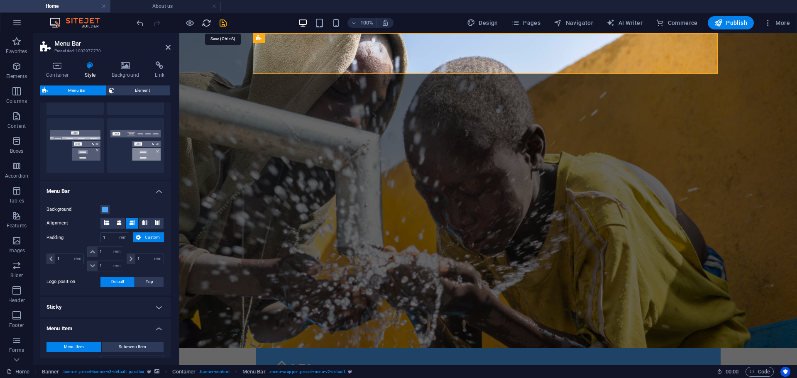
select select "rem"
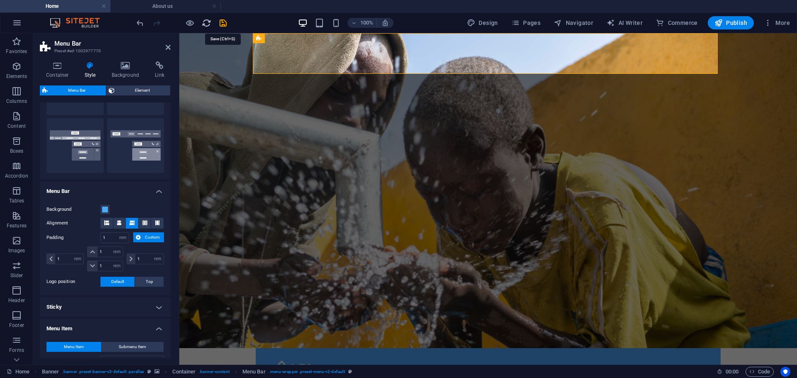
select select "rem"
select select "link-special-font"
select select "rem"
select select "300"
select select "px"
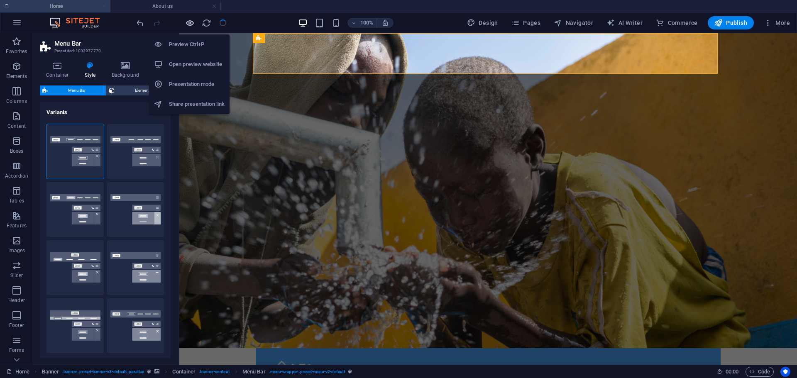
click at [188, 22] on icon "button" at bounding box center [190, 23] width 10 height 10
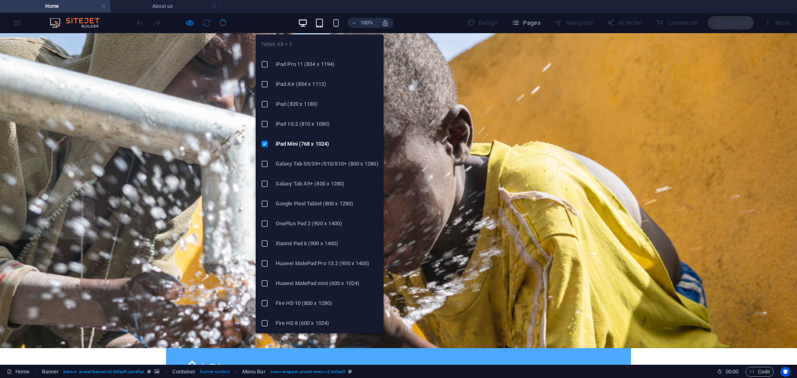
click at [323, 25] on icon "button" at bounding box center [320, 23] width 10 height 10
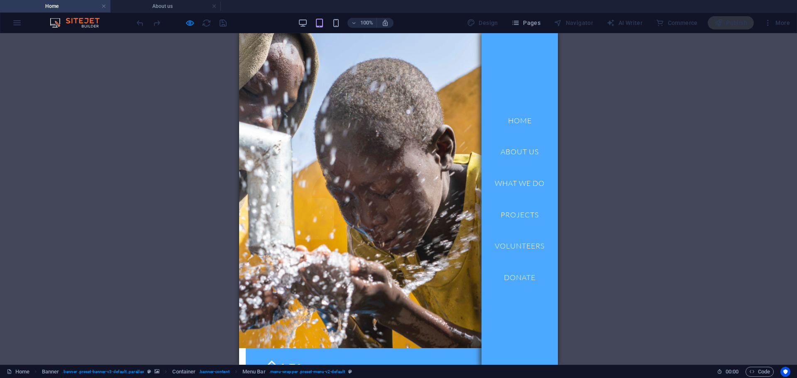
drag, startPoint x: 158, startPoint y: 99, endPoint x: 163, endPoint y: 95, distance: 6.0
click at [158, 99] on div "Container H1 Banner Banner Container Container Spacer Text Icon Preset Button M…" at bounding box center [398, 199] width 797 height 332
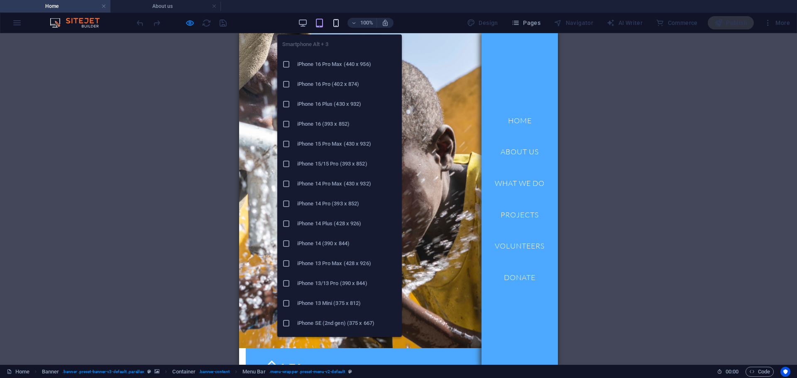
click at [333, 22] on icon "button" at bounding box center [336, 23] width 10 height 10
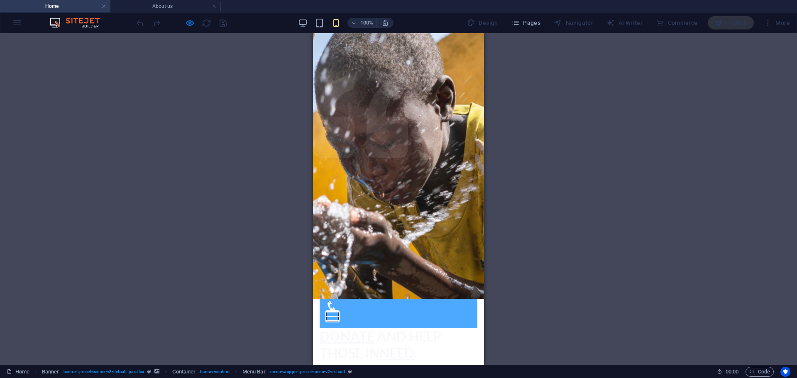
scroll to position [0, 0]
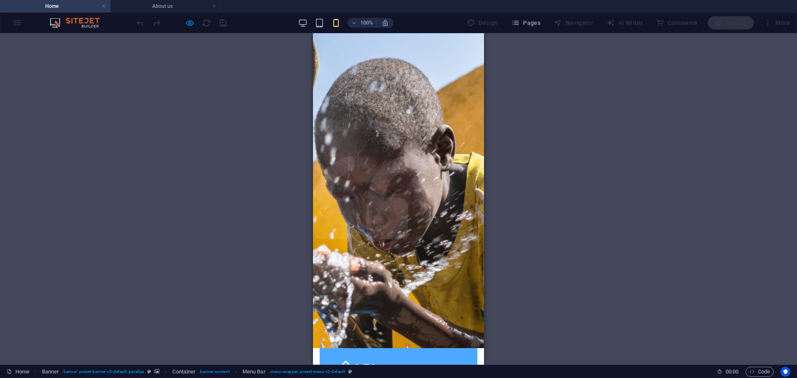
click at [398, 348] on div "Home About us What we do Projects Volunteers Donate Menu" at bounding box center [399, 378] width 158 height 61
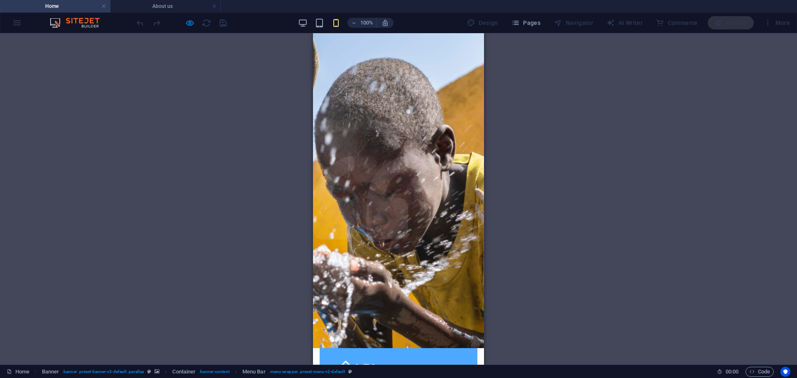
click at [191, 119] on div "Container H1 Banner Banner Container Container Spacer Text Icon Preset Button M…" at bounding box center [398, 199] width 797 height 332
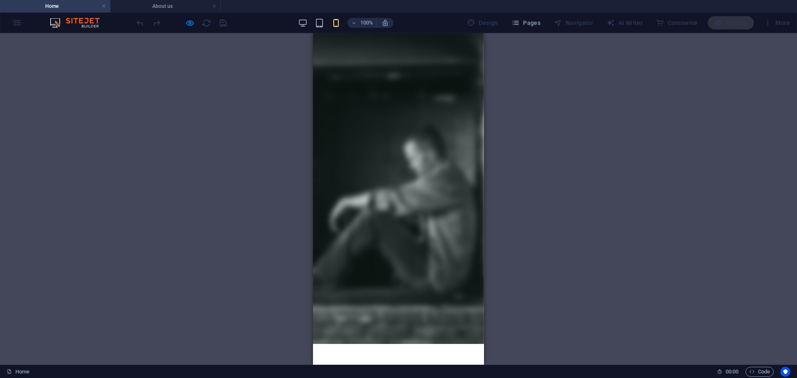
scroll to position [1697, 0]
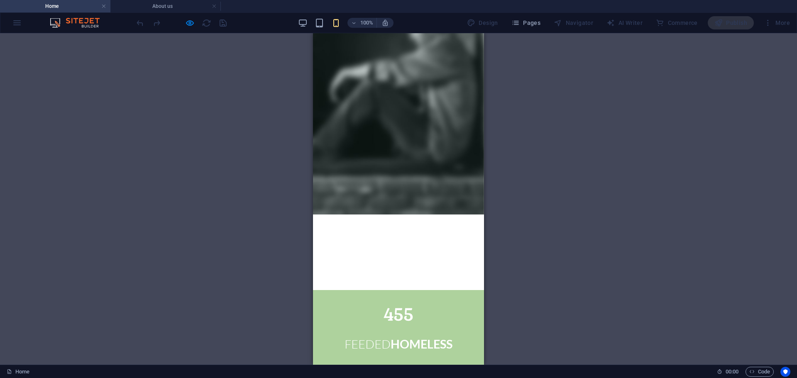
checkbox input "false"
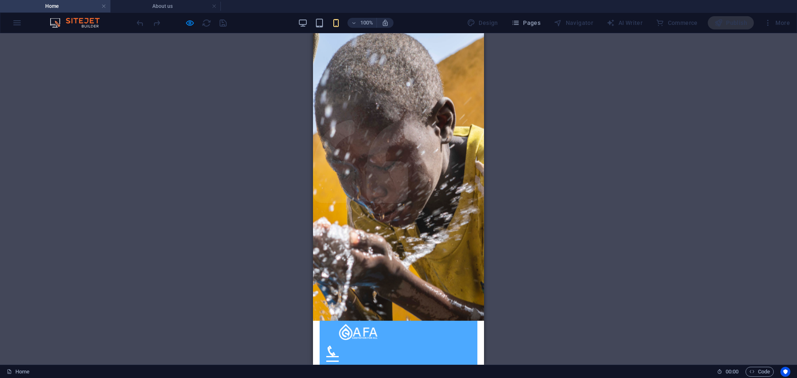
scroll to position [0, 0]
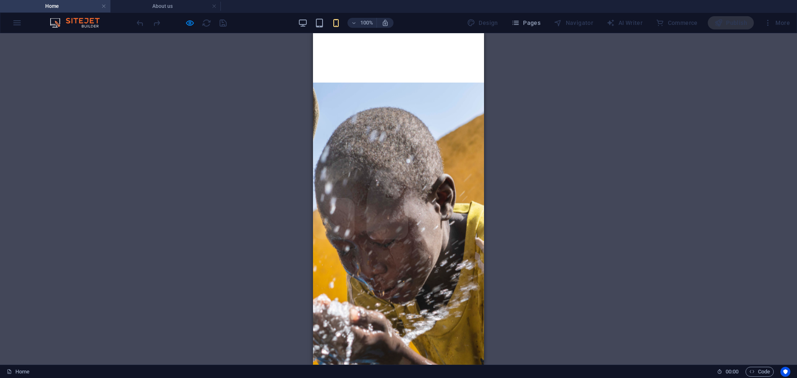
scroll to position [332, 0]
